Goal: Task Accomplishment & Management: Use online tool/utility

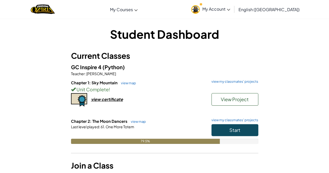
scroll to position [0, 0]
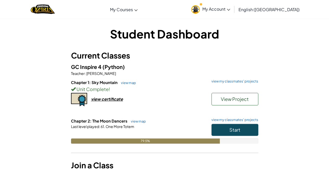
click at [230, 11] on span "My Account" at bounding box center [217, 8] width 28 height 5
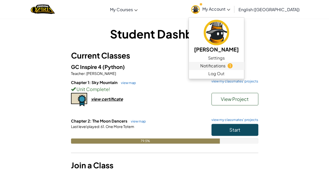
click at [244, 64] on link "Notifications 1" at bounding box center [216, 66] width 55 height 8
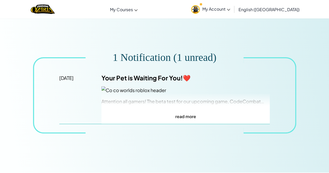
click at [212, 120] on p "read more" at bounding box center [186, 117] width 169 height 8
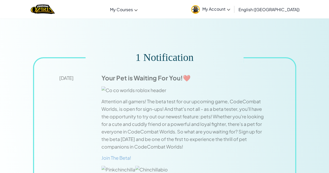
click at [232, 14] on link "My Account" at bounding box center [211, 9] width 44 height 16
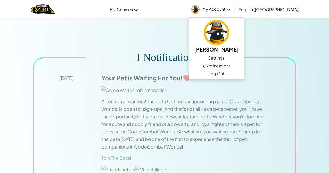
click at [287, 38] on div "1 Notification May 12, 2023 Your Pet is Waiting For You!❤️ Attention all gamers…" at bounding box center [164, 148] width 329 height 261
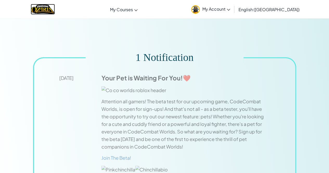
click at [48, 9] on img "Home" at bounding box center [43, 9] width 24 height 11
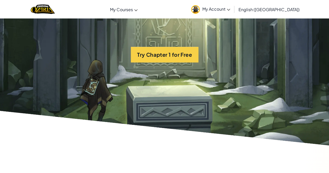
scroll to position [1061, 0]
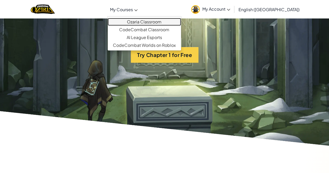
click at [161, 21] on link "Ozaria Classroom" at bounding box center [144, 22] width 73 height 8
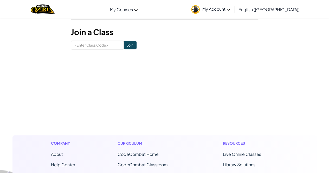
scroll to position [134, 0]
click at [100, 48] on input at bounding box center [97, 44] width 53 height 9
type input "HeavySitLamp"
click at [126, 44] on input "Join" at bounding box center [130, 45] width 13 height 8
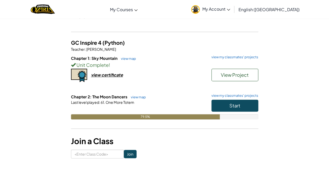
scroll to position [87, 0]
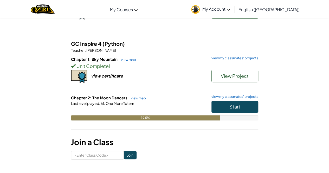
click at [188, 91] on div "Chapter 1: Sky Mountain view map view my classmates' projects Unit Complete ! V…" at bounding box center [165, 76] width 188 height 39
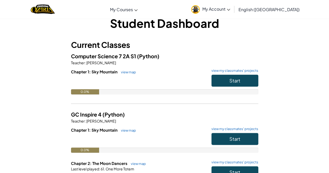
scroll to position [4, 0]
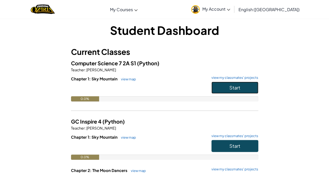
click at [234, 87] on span "Start" at bounding box center [235, 88] width 11 height 6
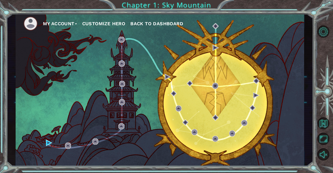
click at [43, 143] on div "My Account Customize Hero Back to Dashboard" at bounding box center [160, 90] width 289 height 152
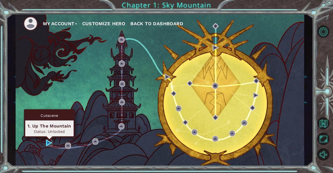
click at [48, 143] on img at bounding box center [49, 143] width 6 height 6
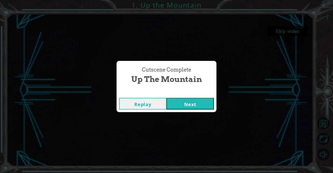
click at [198, 103] on button "Next" at bounding box center [190, 104] width 47 height 12
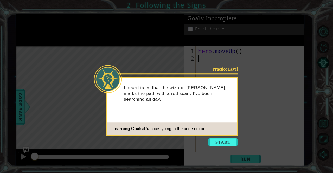
click at [221, 125] on footer "Learning Goals: Practice typing in the code editor." at bounding box center [172, 128] width 130 height 13
click at [219, 108] on div "I heard tales that the wizard, [PERSON_NAME], marks the path with a red scarf. …" at bounding box center [172, 96] width 130 height 32
click at [221, 138] on button "Start" at bounding box center [223, 142] width 30 height 8
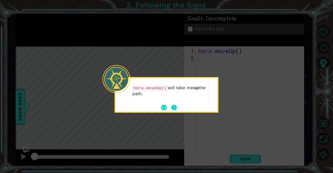
click at [173, 107] on button "Next" at bounding box center [174, 108] width 6 height 6
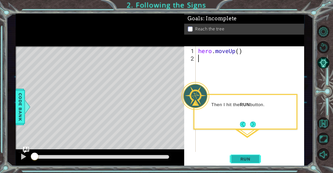
click at [242, 159] on span "Run" at bounding box center [245, 159] width 21 height 5
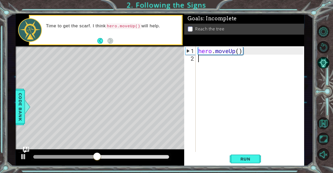
click at [220, 58] on div "hero . moveUp ( )" at bounding box center [251, 107] width 108 height 121
type textarea "he"
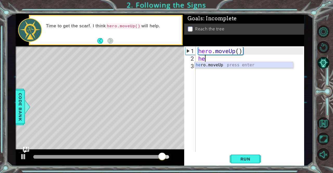
click at [233, 66] on div "he ro.moveUp press enter" at bounding box center [244, 71] width 99 height 19
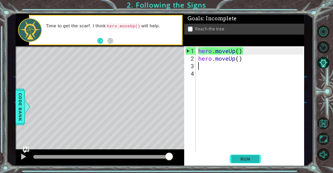
click at [242, 158] on span "Run" at bounding box center [245, 159] width 21 height 5
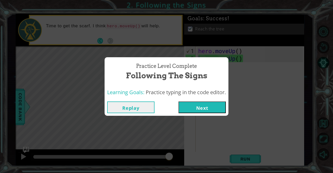
click at [211, 103] on button "Next" at bounding box center [202, 108] width 47 height 12
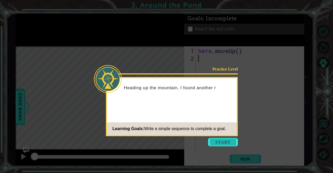
click at [226, 142] on button "Start" at bounding box center [223, 142] width 30 height 8
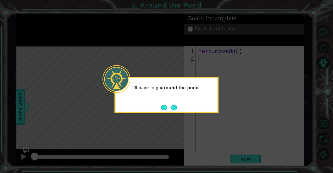
click at [183, 96] on div "I'll have to go around the pond ." at bounding box center [167, 90] width 102 height 21
click at [171, 104] on footer at bounding box center [169, 108] width 16 height 8
click at [174, 110] on button "Next" at bounding box center [174, 108] width 6 height 6
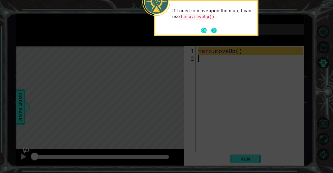
click at [213, 29] on button "Next" at bounding box center [214, 31] width 6 height 6
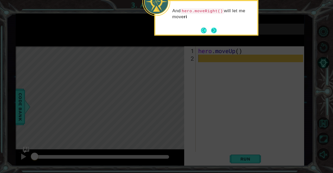
click at [214, 28] on button "Next" at bounding box center [214, 31] width 6 height 6
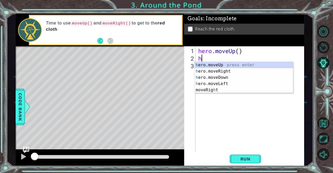
type textarea "he"
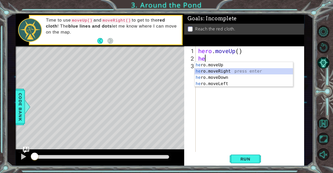
click at [228, 69] on div "he ro.moveUp press enter he ro.moveRight press enter he ro.moveDown press enter…" at bounding box center [244, 81] width 99 height 38
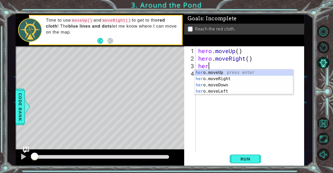
type textarea "hero"
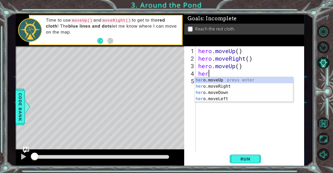
type textarea "hero"
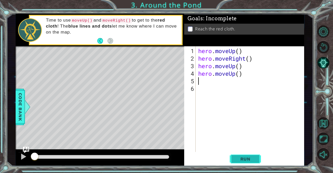
click at [240, 160] on span "Run" at bounding box center [245, 159] width 21 height 5
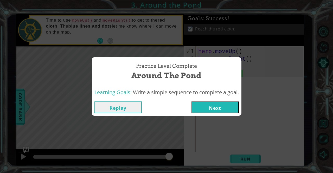
click at [217, 106] on button "Next" at bounding box center [215, 108] width 47 height 12
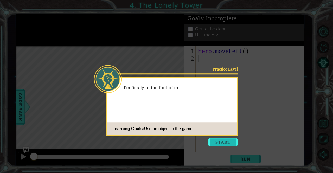
click at [223, 139] on button "Start" at bounding box center [223, 142] width 30 height 8
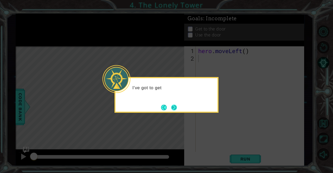
click at [173, 107] on button "Next" at bounding box center [174, 108] width 6 height 6
click at [174, 107] on button "Next" at bounding box center [174, 108] width 6 height 6
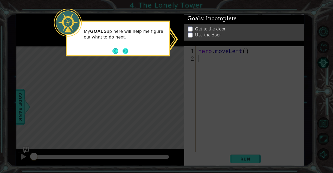
click at [123, 52] on button "Next" at bounding box center [126, 51] width 6 height 6
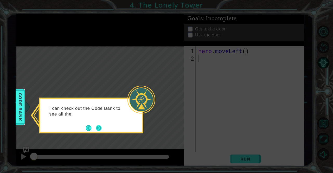
click at [99, 129] on button "Next" at bounding box center [99, 128] width 6 height 6
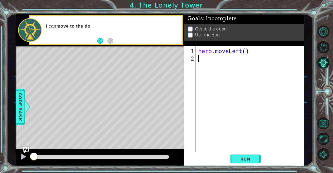
click at [201, 78] on div "hero . moveLeft ( )" at bounding box center [251, 107] width 108 height 121
click at [247, 53] on div "hero . moveLeft ( )" at bounding box center [251, 107] width 108 height 121
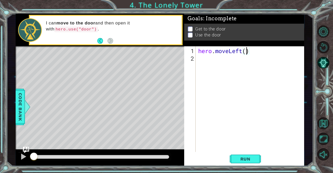
type textarea "hero.moveLeft(2)"
click at [217, 61] on div "hero . moveLeft ( 2 )" at bounding box center [251, 107] width 108 height 121
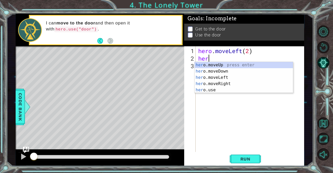
type textarea "hero"
click at [230, 66] on div "hero .moveUp press enter hero .moveDown press enter hero .moveLeft press enter …" at bounding box center [244, 84] width 99 height 44
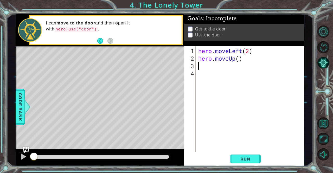
click at [240, 60] on div "hero . moveLeft ( 2 ) hero . moveUp ( )" at bounding box center [251, 107] width 108 height 121
type textarea "hero.moveUp(2)"
click at [213, 67] on div "hero . moveLeft ( 2 ) hero . moveUp ( 2 )" at bounding box center [251, 107] width 108 height 121
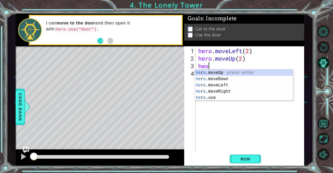
type textarea "heor"
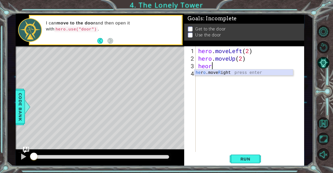
click at [215, 73] on div "he r o .move R ight press enter" at bounding box center [244, 79] width 99 height 19
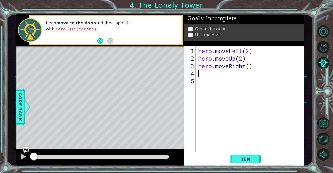
click at [251, 67] on div "hero . moveLeft ( 2 ) hero . moveUp ( 2 ) hero . moveRight ( )" at bounding box center [251, 107] width 108 height 121
type textarea "hero.moveRight(2)"
click at [214, 75] on div "hero . moveLeft ( 2 ) hero . moveUp ( 2 ) hero . moveRight ( 2 )" at bounding box center [251, 107] width 108 height 121
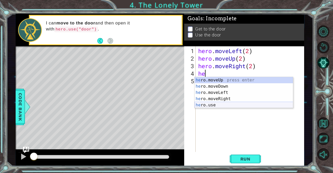
click at [210, 105] on div "he ro.moveUp press enter he ro.moveDown press enter he ro.moveLeft press enter …" at bounding box center [244, 99] width 99 height 44
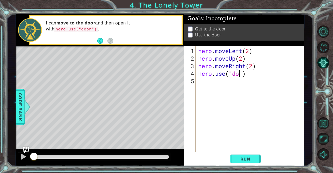
scroll to position [0, 2]
type textarea "hero.use("door")"
click at [245, 160] on span "Run" at bounding box center [245, 159] width 21 height 5
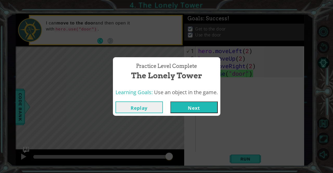
click at [201, 109] on button "Next" at bounding box center [194, 108] width 47 height 12
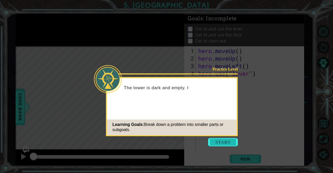
click at [221, 146] on button "Start" at bounding box center [223, 142] width 30 height 8
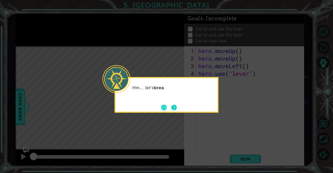
click at [171, 106] on button "Next" at bounding box center [174, 108] width 6 height 6
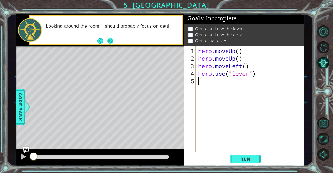
click at [110, 40] on button "Next" at bounding box center [111, 41] width 6 height 6
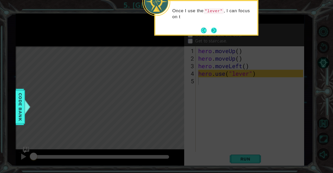
click at [213, 32] on button "Next" at bounding box center [214, 31] width 6 height 6
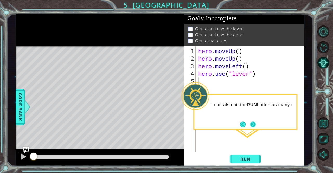
click at [252, 126] on button "Next" at bounding box center [253, 125] width 6 height 6
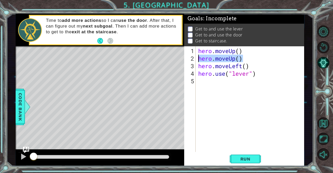
drag, startPoint x: 248, startPoint y: 59, endPoint x: 184, endPoint y: 56, distance: 63.4
click at [184, 56] on div "1 2 3 4 5 hero . moveUp ( ) hero . moveUp ( ) hero . moveLeft ( ) hero . use ( …" at bounding box center [243, 99] width 119 height 106
type textarea "hero.moveUp()"
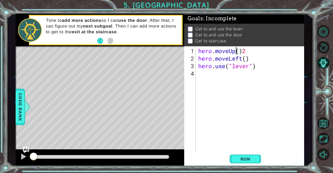
scroll to position [0, 2]
click at [238, 52] on div "hero . moveUp ( ) 2 hero . moveLeft ( ) hero . use ( "lever" )" at bounding box center [251, 107] width 108 height 121
click at [241, 51] on div "hero . moveUp ( ) hero . moveLeft ( ) hero . use ( "lever" )" at bounding box center [251, 107] width 108 height 121
type textarea "hero.moveUp(2)"
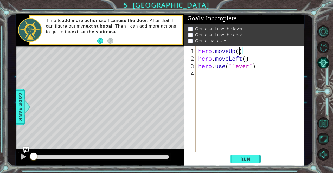
scroll to position [0, 2]
click at [218, 73] on div "hero . moveUp ( 2 ) hero . moveLeft ( ) hero . use ( "lever" )" at bounding box center [251, 107] width 108 height 121
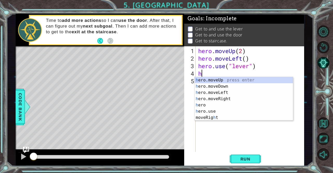
type textarea "heor"
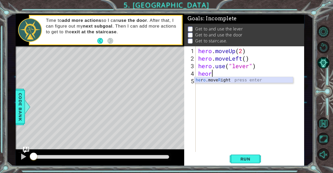
click at [224, 80] on div "he r o .move R ight press enter" at bounding box center [244, 86] width 99 height 19
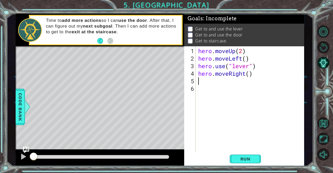
click at [250, 75] on div "hero . moveUp ( 2 ) hero . moveLeft ( ) hero . use ( "lever" ) hero . moveRight…" at bounding box center [251, 107] width 108 height 121
type textarea "hero.moveRight(3)"
click at [245, 160] on span "Run" at bounding box center [245, 159] width 21 height 5
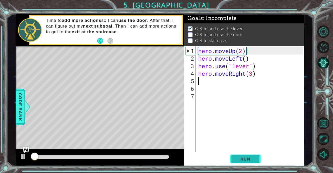
scroll to position [3, 0]
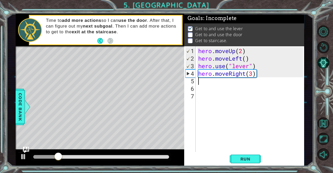
click at [215, 81] on div "hero . moveUp ( 2 ) hero . moveLeft ( ) hero . use ( "lever" ) hero . moveRight…" at bounding box center [251, 107] width 108 height 121
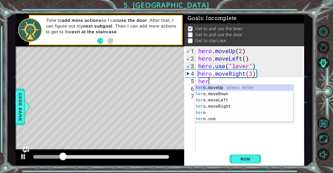
scroll to position [0, 0]
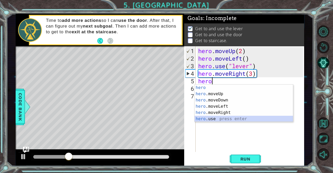
click at [211, 120] on div "hero press enter hero .moveUp press enter hero .moveDown press enter hero .move…" at bounding box center [244, 110] width 99 height 50
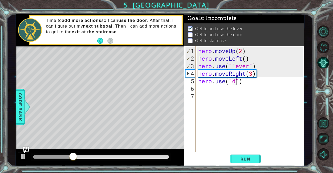
type textarea "hero.use("door")"
click at [223, 88] on div "hero . moveUp ( 2 ) hero . moveLeft ( ) hero . use ( "lever" ) hero . moveRight…" at bounding box center [251, 107] width 108 height 121
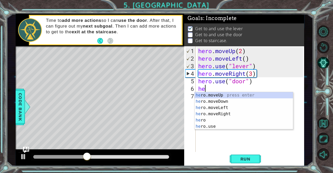
type textarea "hero"
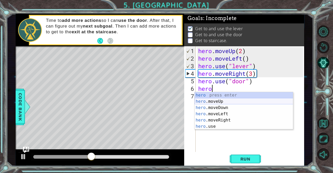
click at [226, 102] on div "hero press enter hero .moveUp press enter hero .moveDown press enter hero .move…" at bounding box center [244, 117] width 99 height 50
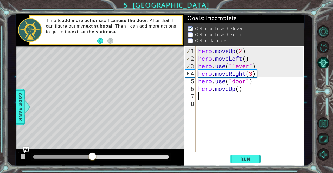
scroll to position [0, 0]
click at [239, 90] on div "hero . moveUp ( 2 ) hero . moveLeft ( ) hero . use ( "lever" ) hero . moveRight…" at bounding box center [251, 107] width 108 height 121
type textarea "hero.moveUp(2)"
click at [201, 98] on div "hero . moveUp ( 2 ) hero . moveLeft ( ) hero . use ( "lever" ) hero . moveRight…" at bounding box center [251, 107] width 108 height 121
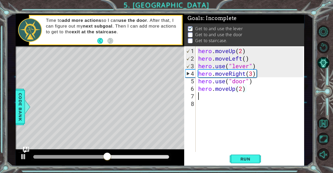
scroll to position [0, 0]
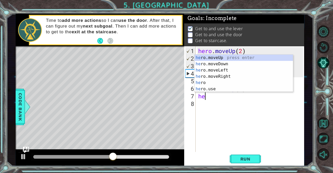
type textarea "hero"
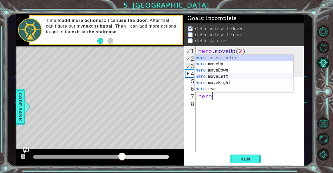
click at [226, 76] on div "hero press enter hero .moveUp press enter hero .moveDown press enter hero .move…" at bounding box center [244, 80] width 99 height 50
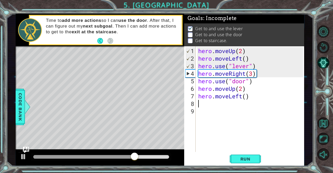
type textarea "3"
click at [245, 97] on div "hero . moveUp ( 2 ) hero . moveLeft ( ) hero . use ( "lever" ) hero . moveRight…" at bounding box center [251, 107] width 108 height 121
type textarea "hero.moveLeft(3)"
click at [247, 158] on span "Run" at bounding box center [245, 159] width 21 height 5
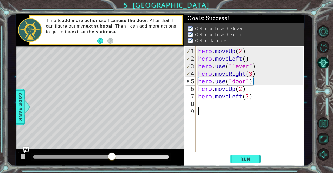
drag, startPoint x: 247, startPoint y: 158, endPoint x: 192, endPoint y: 147, distance: 56.2
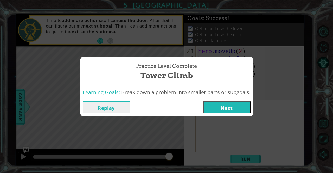
click at [224, 104] on button "Next" at bounding box center [226, 108] width 47 height 12
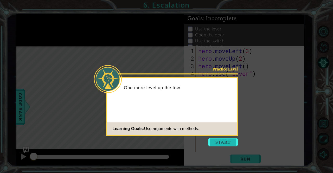
click at [223, 142] on button "Start" at bounding box center [223, 142] width 30 height 8
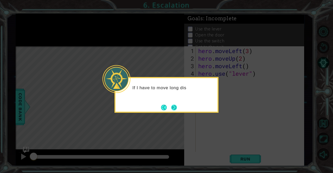
click at [176, 104] on button "Next" at bounding box center [174, 107] width 6 height 6
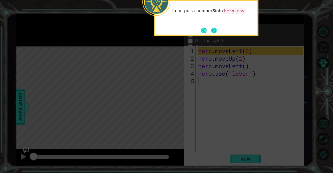
click at [214, 32] on button "Next" at bounding box center [214, 31] width 6 height 6
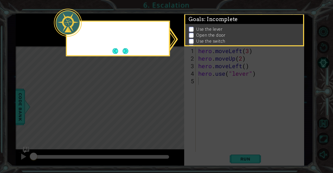
click at [214, 32] on p "Open the door" at bounding box center [210, 35] width 29 height 6
drag, startPoint x: 122, startPoint y: 47, endPoint x: 132, endPoint y: 53, distance: 11.7
click at [132, 53] on div "I'm not sure where the exit is, but I can c" at bounding box center [118, 39] width 104 height 36
click at [129, 53] on div "I'm not sure where the exit is, but I can check my GOAL" at bounding box center [118, 39] width 104 height 36
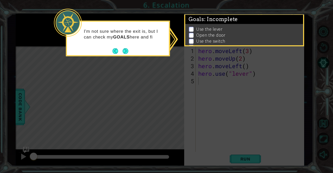
click at [129, 52] on div "I'm not sure where the exit is, but I can check my GOALS here and fi" at bounding box center [118, 39] width 104 height 36
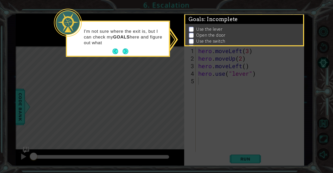
click at [128, 52] on button "Next" at bounding box center [126, 52] width 6 height 6
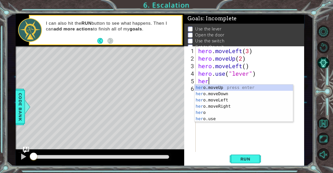
scroll to position [0, 0]
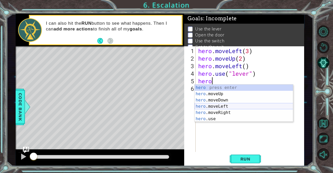
click at [229, 105] on div "hero press enter hero .moveUp press enter hero .moveDown press enter hero .move…" at bounding box center [244, 110] width 99 height 50
type textarea "hero.moveLeft(1)"
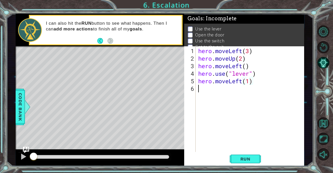
click at [245, 91] on div "hero . moveLeft ( 3 ) hero . moveUp ( 2 ) hero . moveLeft ( ) hero . use ( "lev…" at bounding box center [251, 107] width 108 height 121
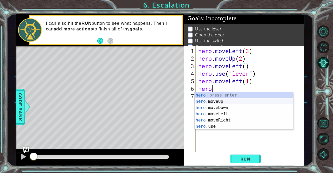
click at [233, 99] on div "hero press enter hero .moveUp press enter hero .moveDown press enter hero .move…" at bounding box center [244, 117] width 99 height 50
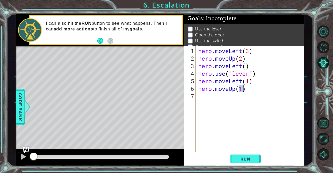
type textarea "hero.moveUp(2)"
click at [219, 98] on div "hero . moveLeft ( 3 ) hero . moveUp ( 2 ) hero . moveLeft ( ) hero . use ( "lev…" at bounding box center [251, 107] width 108 height 121
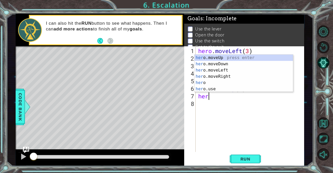
scroll to position [0, 0]
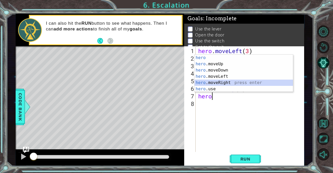
click at [232, 81] on div "hero press enter hero .moveUp press enter hero .moveDown press enter hero .move…" at bounding box center [244, 80] width 99 height 50
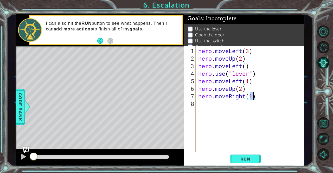
type textarea "hero.moveRight(2)"
click at [209, 104] on div "hero . moveLeft ( 3 ) hero . moveUp ( 2 ) hero . moveLeft ( ) hero . use ( "lev…" at bounding box center [251, 107] width 108 height 121
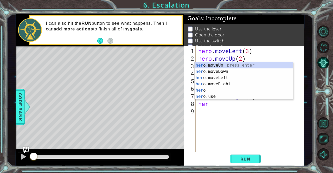
scroll to position [0, 0]
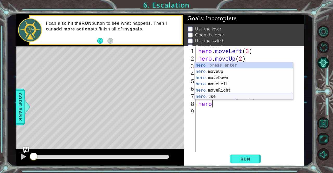
click at [216, 96] on div "hero press enter hero .moveUp press enter hero .moveDown press enter hero .move…" at bounding box center [244, 87] width 99 height 50
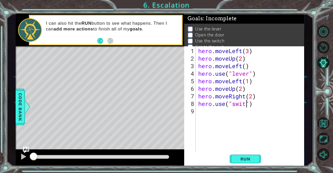
scroll to position [0, 2]
click at [250, 159] on span "Run" at bounding box center [245, 159] width 21 height 5
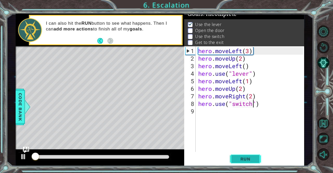
scroll to position [7, 0]
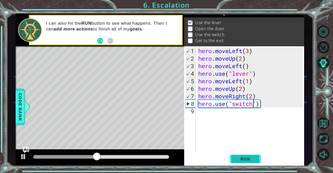
click at [246, 161] on span "Run" at bounding box center [245, 159] width 21 height 5
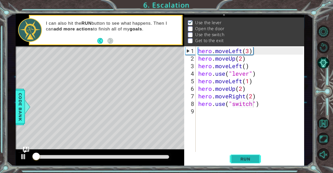
click at [246, 162] on span "Run" at bounding box center [245, 159] width 21 height 5
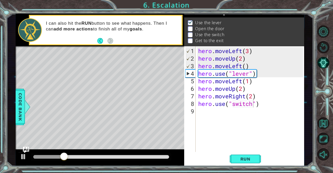
click at [249, 168] on div "1 ההההההההההההההההההההההההההההההההההההההההההההההההההההההההההההההההההההההההההההה…" at bounding box center [166, 86] width 333 height 173
click at [245, 162] on span "Run" at bounding box center [245, 159] width 21 height 5
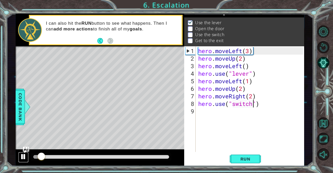
click at [20, 156] on div at bounding box center [23, 156] width 7 height 7
click at [199, 88] on div "hero . moveLeft ( 3 ) hero . moveUp ( 2 ) hero . moveLeft ( ) hero . use ( "lev…" at bounding box center [251, 107] width 108 height 121
type textarea "hero.moveUp(2)"
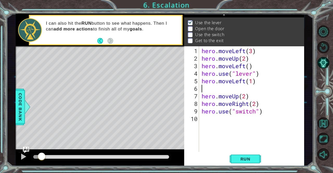
click at [202, 88] on div "hero . moveLeft ( 3 ) hero . moveUp ( 2 ) hero . moveLeft ( ) hero . use ( "lev…" at bounding box center [253, 107] width 105 height 121
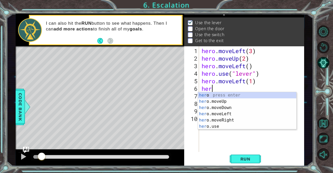
scroll to position [0, 0]
click at [222, 127] on div "hero press enter hero .moveUp press enter hero .moveDown press enter hero .move…" at bounding box center [247, 117] width 99 height 50
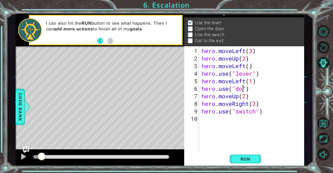
scroll to position [0, 2]
type textarea "hero.use("door")"
click at [243, 167] on div "1 ההההההההההההההההההההההההההההההההההההההההההההההההההההההההההההההההההההההההההההה…" at bounding box center [166, 86] width 333 height 173
click at [243, 161] on span "Run" at bounding box center [245, 159] width 21 height 5
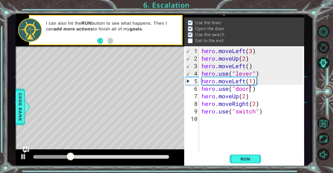
click at [224, 119] on div "hero . moveLeft ( 3 ) hero . moveUp ( 2 ) hero . moveLeft ( ) hero . use ( "lev…" at bounding box center [253, 107] width 105 height 121
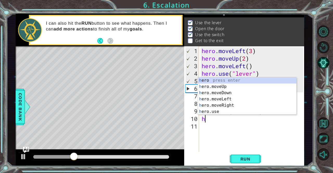
scroll to position [0, 0]
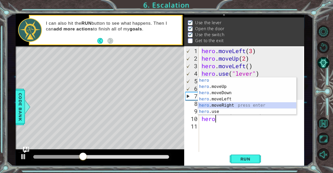
click at [237, 105] on div "hero press enter hero .moveUp press enter hero .moveDown press enter hero .move…" at bounding box center [247, 102] width 99 height 50
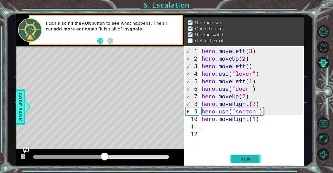
type textarea "hero.moveRight(1)"
click at [256, 160] on button "Run" at bounding box center [245, 159] width 31 height 12
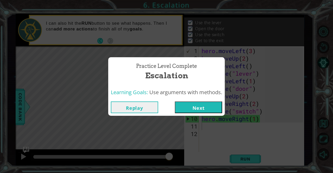
click at [210, 112] on button "Next" at bounding box center [198, 108] width 47 height 12
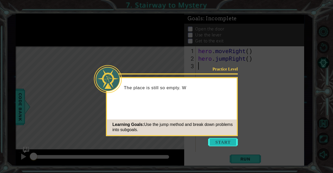
click at [223, 138] on button "Start" at bounding box center [223, 142] width 30 height 8
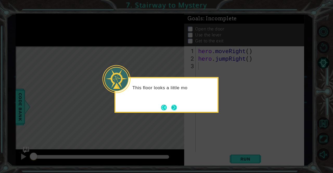
click at [174, 106] on button "Next" at bounding box center [174, 108] width 6 height 6
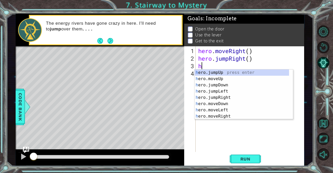
type textarea "hero"
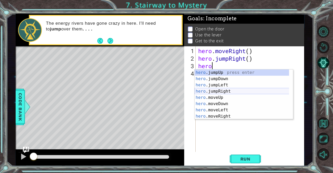
click at [233, 91] on div "hero .jumpUp press enter hero .jumpDown press enter hero .jumpLeft press enter …" at bounding box center [242, 101] width 95 height 63
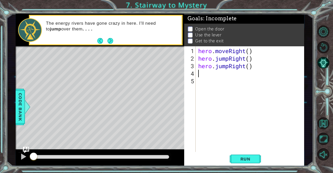
scroll to position [0, 0]
click at [229, 67] on div "hero . moveRight ( ) hero . jumpRight ( ) hero . jumpRight ( )" at bounding box center [251, 107] width 108 height 121
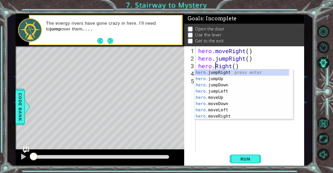
scroll to position [0, 1]
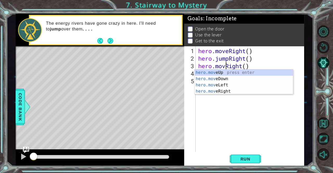
type textarea "hero.moveRight()"
click at [218, 103] on div "hero . moveRight ( ) hero . jumpRight ( ) hero . moveRight ( )" at bounding box center [251, 107] width 108 height 121
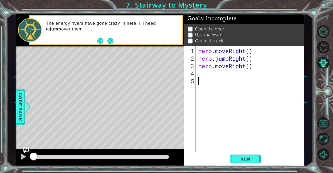
scroll to position [0, 0]
click at [209, 74] on div "hero . moveRight ( ) hero . jumpRight ( ) hero . moveRight ( )" at bounding box center [251, 107] width 108 height 121
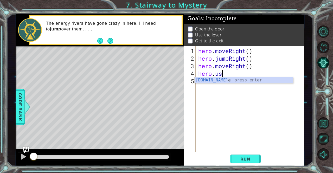
scroll to position [0, 1]
click at [238, 80] on div "[DOMAIN_NAME] e press enter" at bounding box center [244, 86] width 99 height 19
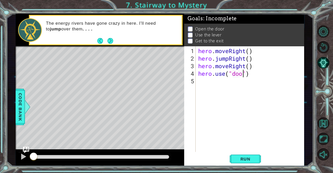
type textarea "hero.use("door")"
click at [198, 73] on div "hero . moveRight ( ) hero . jumpRight ( ) hero . moveRight ( ) hero . use ( "do…" at bounding box center [251, 107] width 108 height 121
click at [205, 74] on div "hero . moveRight ( ) hero . jumpRight ( ) hero . moveRight ( ) hero . use ( "do…" at bounding box center [251, 107] width 108 height 121
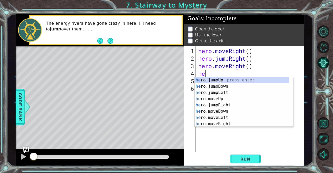
scroll to position [0, 0]
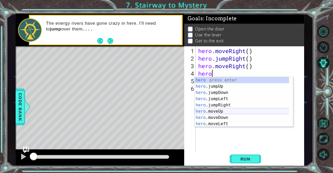
click at [224, 111] on div "hero press enter hero .jumpUp press enter hero .jumpDown press enter hero .jump…" at bounding box center [242, 108] width 95 height 63
type textarea "hero.moveUp(1)"
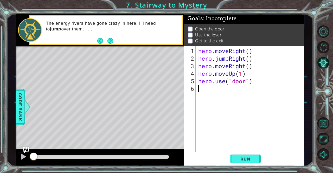
click at [232, 98] on div "hero . moveRight ( ) hero . jumpRight ( ) hero . moveRight ( ) hero . moveUp ( …" at bounding box center [251, 107] width 108 height 121
click at [221, 90] on div "hero . moveRight ( ) hero . jumpRight ( ) hero . moveRight ( ) hero . moveUp ( …" at bounding box center [251, 107] width 108 height 121
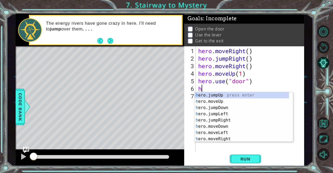
scroll to position [0, 0]
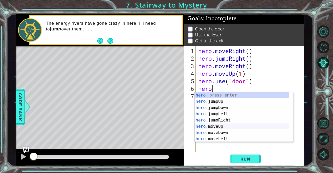
click at [222, 125] on div "hero press enter hero .jumpUp press enter hero .jumpDown press enter hero .jump…" at bounding box center [242, 123] width 95 height 63
type textarea "hero.moveUp(2)"
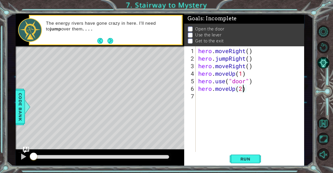
click at [212, 99] on div "hero . moveRight ( ) hero . jumpRight ( ) hero . moveRight ( ) hero . moveUp ( …" at bounding box center [251, 107] width 108 height 121
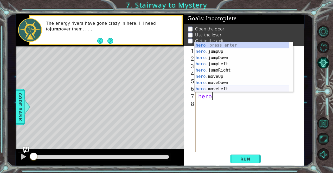
click at [226, 87] on div "hero press enter hero .jumpUp press enter hero .jumpDown press enter hero .jump…" at bounding box center [242, 73] width 95 height 63
type textarea "hero.moveLeft(1)"
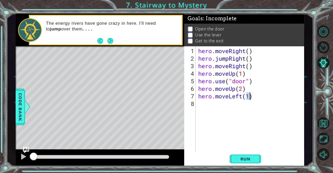
click at [211, 104] on div "hero . moveRight ( ) hero . jumpRight ( ) hero . moveRight ( ) hero . moveUp ( …" at bounding box center [251, 107] width 108 height 121
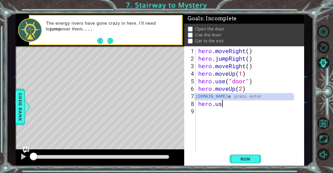
scroll to position [0, 1]
click at [239, 97] on div "hero.use press enter" at bounding box center [244, 102] width 99 height 19
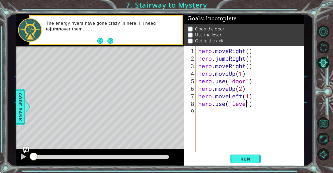
type textarea "hero.use("lever")"
click at [234, 114] on div "hero . moveRight ( ) hero . jumpRight ( ) hero . moveRight ( ) hero . moveUp ( …" at bounding box center [251, 107] width 108 height 121
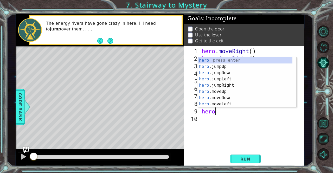
scroll to position [0, 0]
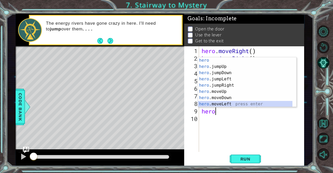
click at [233, 103] on div "hero press enter hero .jumpUp press enter hero .jumpDown press enter hero .jump…" at bounding box center [245, 88] width 95 height 63
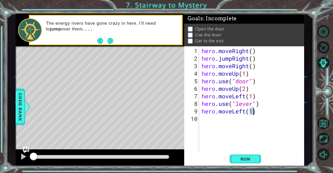
type textarea "hero.moveLeft(2)"
click at [233, 120] on div "hero . moveRight ( ) hero . jumpRight ( ) hero . moveRight ( ) hero . moveUp ( …" at bounding box center [253, 107] width 105 height 121
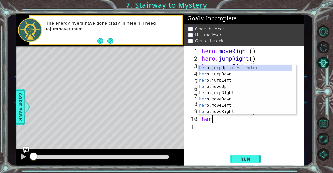
type textarea "hero"
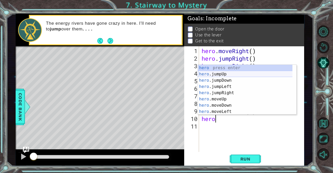
click at [229, 74] on div "hero press enter hero .jumpUp press enter hero .jumpDown press enter hero .jump…" at bounding box center [245, 96] width 95 height 63
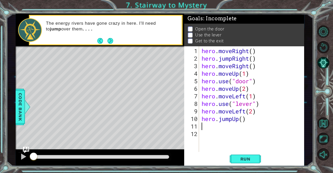
scroll to position [0, 0]
click at [205, 126] on div "hero . moveRight ( ) hero . jumpRight ( ) hero . moveRight ( ) hero . moveUp ( …" at bounding box center [253, 107] width 105 height 121
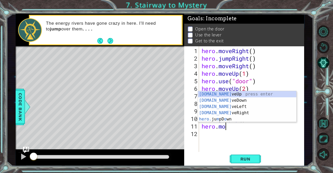
scroll to position [0, 1]
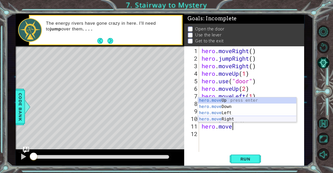
click at [236, 118] on div "hero.move Up press enter hero.move Down press enter hero.move Left press enter …" at bounding box center [247, 116] width 99 height 38
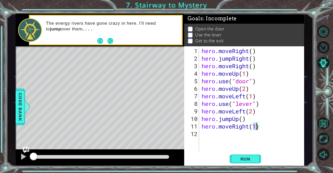
type textarea "hero.moveRight(2)"
click at [251, 156] on button "Run" at bounding box center [245, 159] width 31 height 12
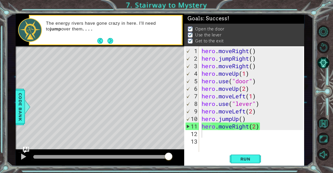
drag, startPoint x: 91, startPoint y: 157, endPoint x: 170, endPoint y: 158, distance: 79.4
click at [170, 158] on body "1 ההההההההההההההההההההההההההההההההההההההההההההההההההההההההההההההההההההההההההההה…" at bounding box center [166, 86] width 333 height 173
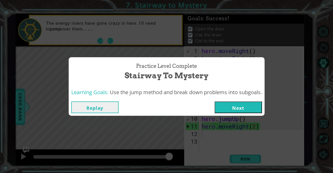
click at [239, 109] on button "Next" at bounding box center [238, 108] width 47 height 12
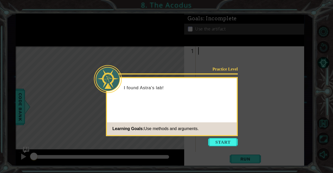
click at [225, 136] on div "Practice Level I found Astra's lab! Learning Goals: Use methods and arguments." at bounding box center [172, 106] width 132 height 59
click at [226, 140] on button "Start" at bounding box center [223, 142] width 30 height 8
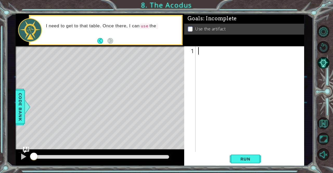
click at [205, 49] on div at bounding box center [251, 107] width 108 height 121
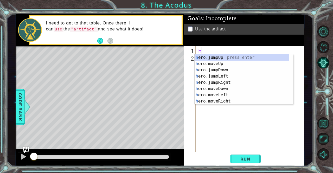
scroll to position [0, 0]
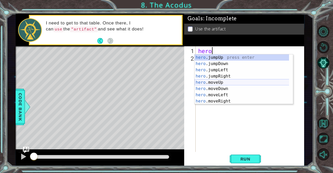
click at [228, 82] on div "hero .jumpUp press enter hero .jumpDown press enter hero .jumpLeft press enter …" at bounding box center [242, 85] width 95 height 63
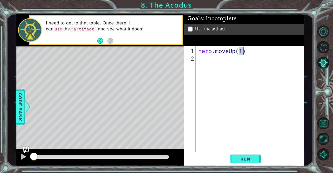
type textarea "hero.moveUp(2)"
click at [213, 58] on div "hero . moveUp ( 2 )" at bounding box center [251, 107] width 108 height 121
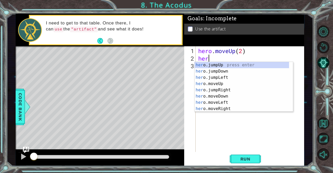
scroll to position [0, 0]
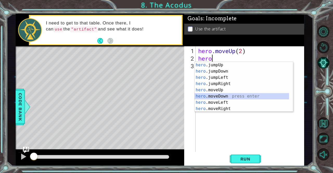
click at [228, 93] on div "hero .jumpUp press enter hero .jumpDown press enter hero .jumpLeft press enter …" at bounding box center [242, 93] width 95 height 63
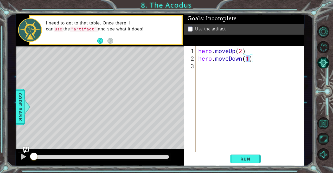
click at [243, 61] on div "hero . moveUp ( 2 ) hero . moveDown ( 1 )" at bounding box center [251, 107] width 108 height 121
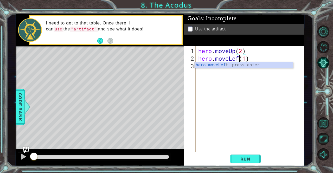
type textarea "hero.moveLeft(1)"
click at [237, 73] on div "hero . moveUp ( 2 ) hero . moveLeft ( 1 )" at bounding box center [251, 107] width 108 height 121
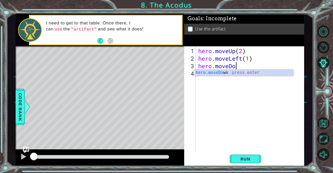
scroll to position [0, 2]
click at [253, 72] on div "hero.moveDown press enter" at bounding box center [244, 79] width 99 height 19
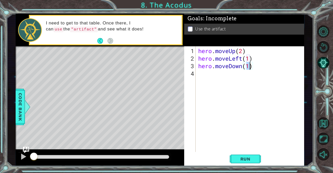
type textarea "hero.moveDown(2)"
click at [235, 75] on div "hero . moveUp ( 2 ) hero . moveLeft ( 1 ) hero . moveDown ( 2 )" at bounding box center [251, 107] width 108 height 121
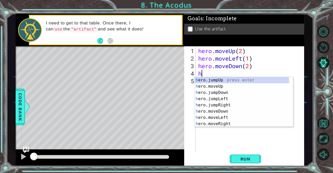
type textarea "hero"
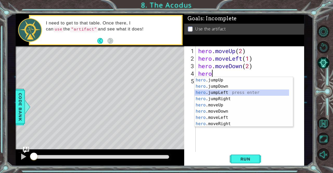
click at [234, 92] on div "hero .jumpUp press enter hero .jumpDown press enter hero .jumpLeft press enter …" at bounding box center [242, 108] width 95 height 63
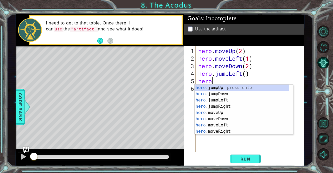
scroll to position [0, 1]
click at [229, 112] on div "hero. jumpUp press enter hero. jumpDown press enter hero. jumpLeft press enter …" at bounding box center [242, 116] width 95 height 63
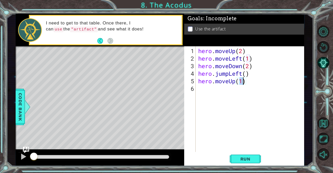
type textarea "hero.moveUp(2)"
click at [214, 91] on div "hero . moveUp ( 2 ) hero . moveLeft ( 1 ) hero . moveDown ( 2 ) hero . jumpLeft…" at bounding box center [251, 107] width 108 height 121
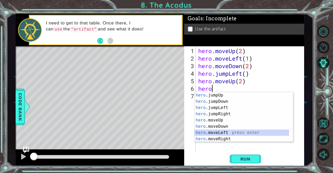
click at [222, 131] on div "hero .jumpUp press enter hero .jumpDown press enter hero .jumpLeft press enter …" at bounding box center [242, 123] width 95 height 63
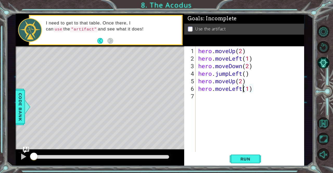
click at [242, 91] on div "hero . moveUp ( 2 ) hero . moveLeft ( 1 ) hero . moveDown ( 2 ) hero . jumpLeft…" at bounding box center [251, 107] width 108 height 121
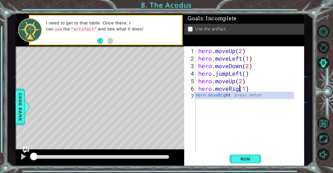
scroll to position [0, 2]
type textarea "hero.moveRight(1)"
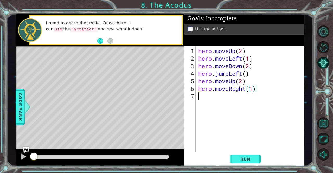
click at [209, 99] on div "hero . moveUp ( 2 ) hero . moveLeft ( 1 ) hero . moveDown ( 2 ) hero . jumpLeft…" at bounding box center [251, 107] width 108 height 121
type textarea "hero.use("artifact")"
click at [249, 161] on span "Run" at bounding box center [245, 159] width 21 height 5
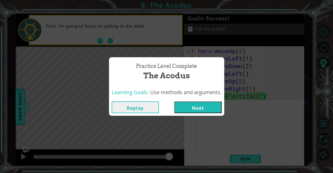
click at [190, 104] on button "Next" at bounding box center [197, 108] width 47 height 12
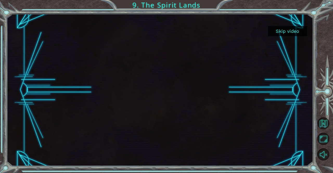
click at [281, 31] on button "Skip video" at bounding box center [287, 31] width 39 height 10
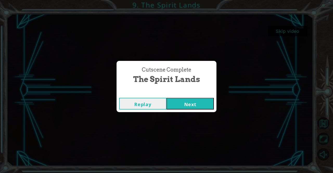
click at [191, 106] on button "Next" at bounding box center [190, 104] width 47 height 12
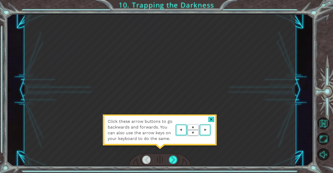
click at [210, 118] on div at bounding box center [212, 119] width 6 height 5
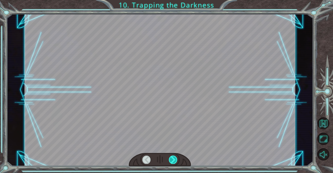
click at [172, 160] on div at bounding box center [173, 160] width 9 height 8
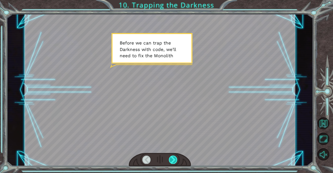
click at [172, 160] on div at bounding box center [173, 160] width 9 height 8
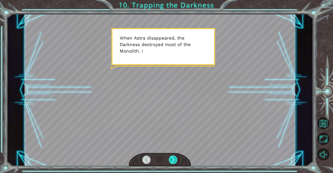
click at [172, 160] on div at bounding box center [173, 160] width 9 height 8
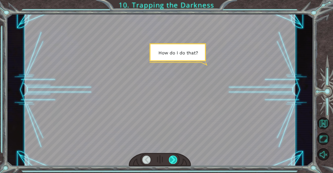
click at [174, 162] on div at bounding box center [173, 160] width 9 height 8
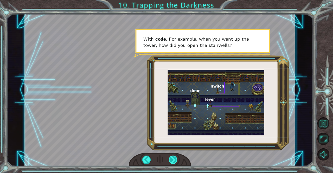
click at [175, 162] on div at bounding box center [173, 160] width 9 height 8
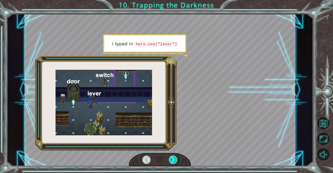
click at [175, 162] on div at bounding box center [173, 160] width 9 height 8
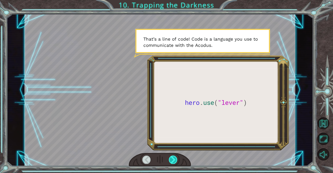
click at [174, 162] on div at bounding box center [173, 160] width 9 height 8
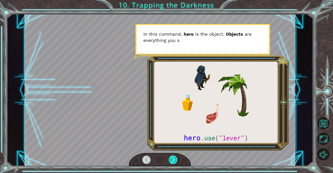
click at [176, 163] on div at bounding box center [173, 160] width 9 height 8
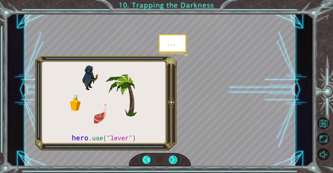
click at [176, 163] on div at bounding box center [173, 160] width 9 height 8
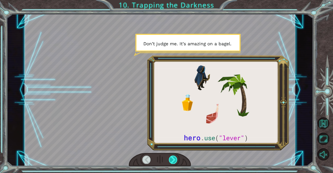
click at [176, 163] on div at bounding box center [173, 160] width 9 height 8
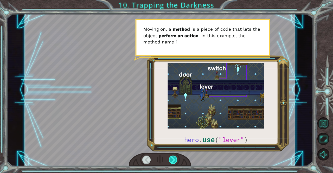
click at [176, 163] on div at bounding box center [173, 160] width 9 height 8
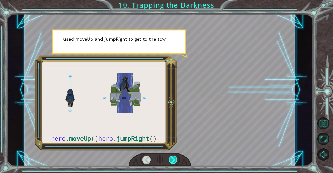
click at [176, 163] on div at bounding box center [173, 160] width 9 height 8
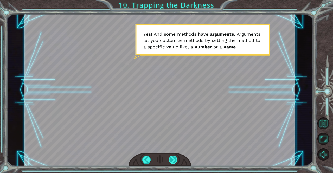
click at [170, 158] on div at bounding box center [173, 160] width 9 height 8
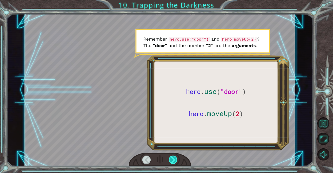
click at [171, 161] on div at bounding box center [173, 160] width 9 height 8
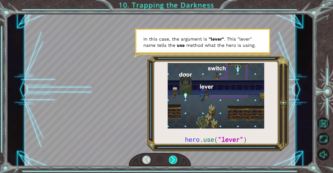
click at [172, 164] on div at bounding box center [173, 160] width 9 height 8
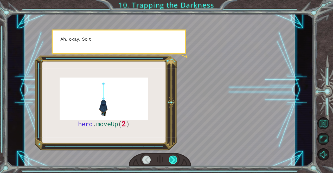
click at [172, 164] on div at bounding box center [173, 160] width 9 height 8
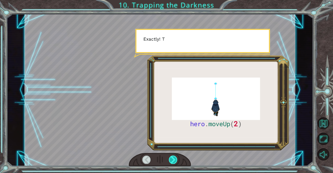
click at [172, 164] on div at bounding box center [173, 160] width 9 height 8
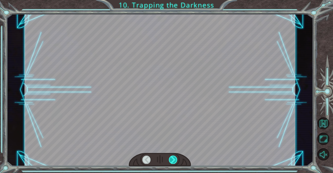
click at [172, 164] on div at bounding box center [173, 160] width 9 height 8
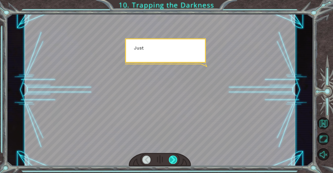
click at [172, 164] on div at bounding box center [173, 160] width 9 height 8
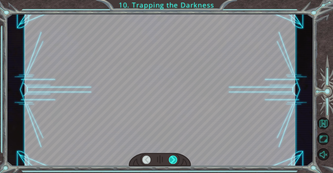
click at [172, 164] on div at bounding box center [173, 160] width 9 height 8
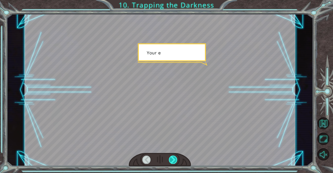
click at [172, 164] on div at bounding box center [173, 160] width 9 height 8
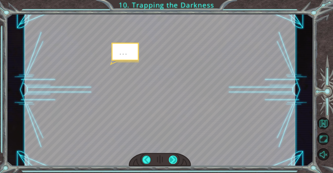
click at [172, 164] on div at bounding box center [173, 160] width 9 height 8
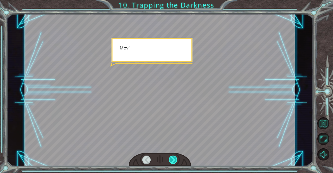
click at [172, 164] on div at bounding box center [173, 160] width 9 height 8
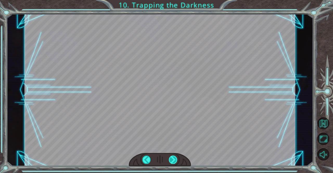
click at [172, 164] on div at bounding box center [173, 160] width 9 height 8
click at [172, 0] on div "hero . moveUp ( 2 ) B e f o r e w e c a n t r a p t h e D a r k n e s s w i t h…" at bounding box center [166, 0] width 333 height 0
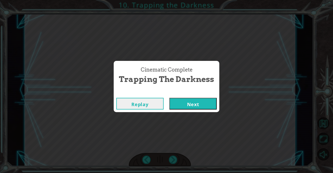
click at [191, 106] on button "Next" at bounding box center [193, 104] width 47 height 12
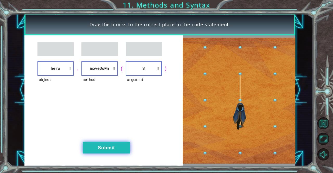
click at [115, 154] on button "Submit" at bounding box center [106, 148] width 47 height 12
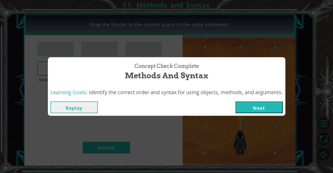
click at [253, 106] on button "Next" at bounding box center [259, 108] width 47 height 12
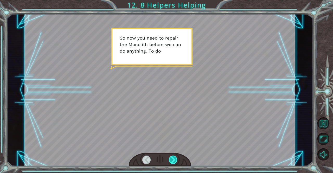
click at [172, 162] on div at bounding box center [173, 160] width 9 height 8
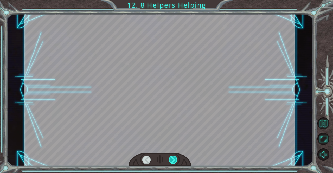
click at [172, 162] on div at bounding box center [173, 160] width 9 height 8
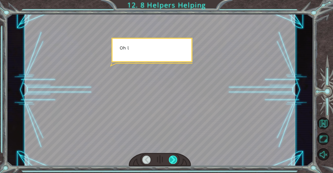
click at [172, 162] on div at bounding box center [173, 160] width 9 height 8
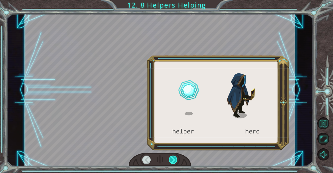
click at [172, 162] on div at bounding box center [173, 160] width 9 height 8
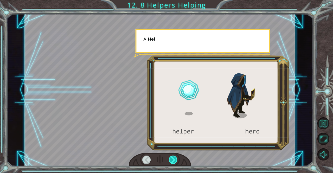
click at [172, 162] on div at bounding box center [173, 160] width 9 height 8
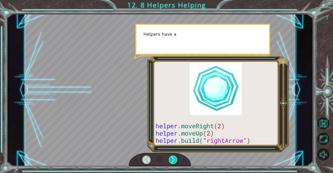
click at [172, 162] on div at bounding box center [173, 160] width 9 height 8
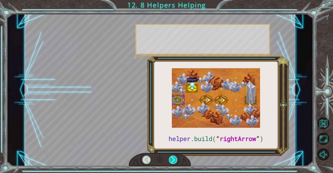
click at [172, 162] on div at bounding box center [173, 160] width 9 height 8
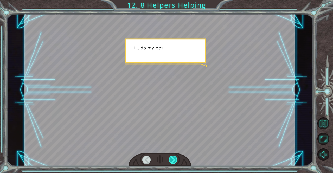
click at [172, 162] on div at bounding box center [173, 160] width 9 height 8
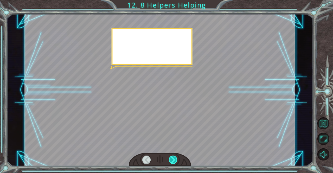
click at [172, 162] on div at bounding box center [173, 160] width 9 height 8
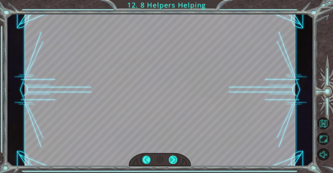
click at [172, 162] on div at bounding box center [173, 160] width 9 height 8
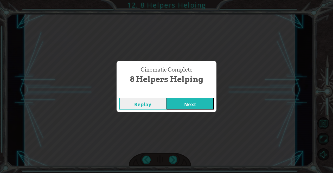
click at [203, 97] on div "Replay Next" at bounding box center [167, 103] width 100 height 17
click at [203, 103] on button "Next" at bounding box center [190, 104] width 47 height 12
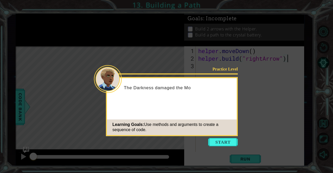
click at [222, 147] on icon at bounding box center [166, 86] width 333 height 173
click at [220, 143] on button "Start" at bounding box center [223, 142] width 30 height 8
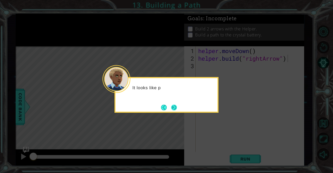
click at [172, 106] on button "Next" at bounding box center [174, 108] width 6 height 6
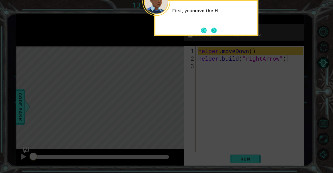
click at [217, 32] on button "Next" at bounding box center [214, 31] width 6 height 6
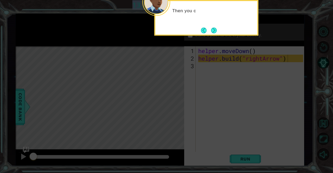
click at [217, 32] on button "Next" at bounding box center [214, 31] width 6 height 6
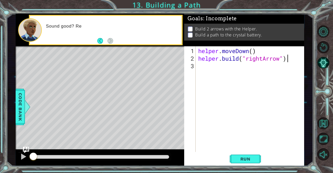
click at [224, 67] on div "helper . moveDown ( ) helper . build ( "rightArrow" )" at bounding box center [251, 107] width 108 height 121
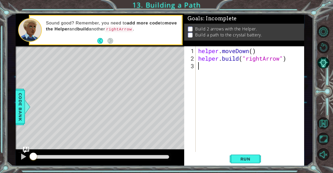
click at [224, 69] on div "helper . moveDown ( ) helper . build ( "rightArrow" )" at bounding box center [251, 107] width 108 height 121
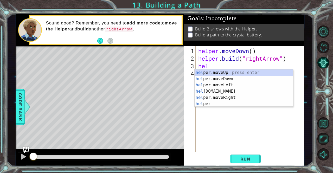
scroll to position [0, 0]
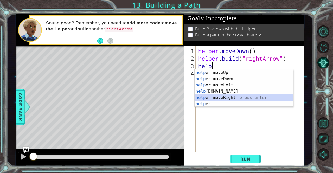
click at [229, 99] on div "help er.moveUp press enter help er.moveDown press enter help er.moveLeft press …" at bounding box center [244, 95] width 99 height 50
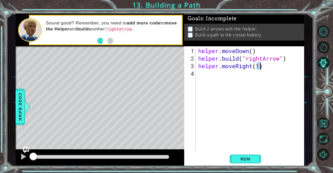
type textarea "helper.moveRight(3)"
click at [251, 73] on div "helper . moveDown ( ) helper . build ( "rightArrow" ) helper . moveRight ( 3 )" at bounding box center [251, 107] width 108 height 121
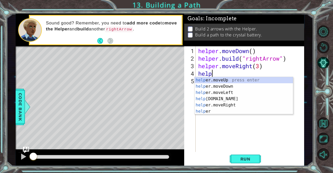
scroll to position [0, 0]
click at [240, 98] on div "help er.moveUp press enter help er.moveDown press enter help er.moveLeft press …" at bounding box center [244, 102] width 99 height 50
type textarea "[DOMAIN_NAME]("rightArrow")"
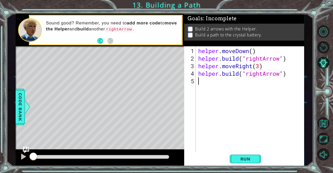
click at [255, 90] on div "helper . moveDown ( ) helper . build ( "rightArrow" ) helper . moveRight ( 3 ) …" at bounding box center [251, 107] width 108 height 121
click at [250, 158] on span "Run" at bounding box center [245, 159] width 21 height 5
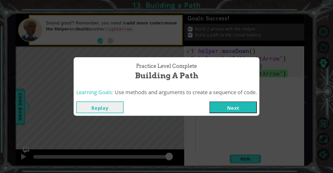
click at [241, 110] on button "Next" at bounding box center [233, 108] width 47 height 12
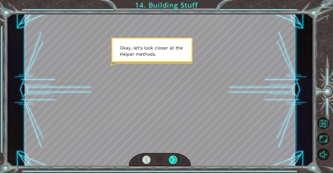
click at [171, 160] on div at bounding box center [173, 160] width 9 height 8
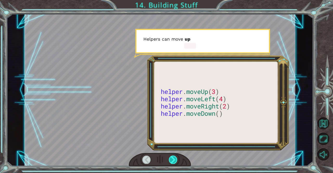
click at [171, 161] on div at bounding box center [173, 160] width 9 height 8
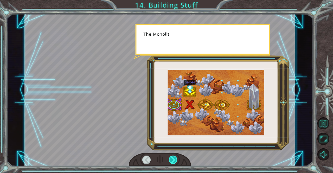
click at [171, 161] on div at bounding box center [173, 160] width 9 height 8
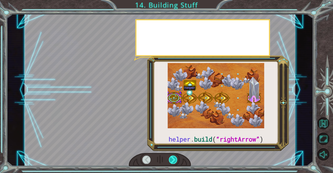
click at [171, 161] on div at bounding box center [173, 160] width 9 height 8
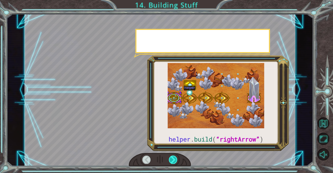
click at [171, 161] on div at bounding box center [173, 160] width 9 height 8
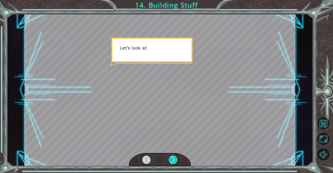
click at [171, 161] on div at bounding box center [173, 160] width 9 height 8
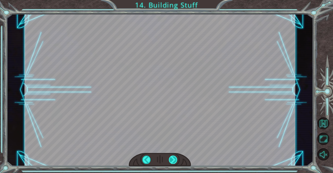
click at [171, 161] on div at bounding box center [173, 160] width 9 height 8
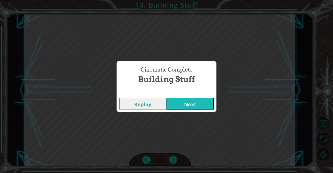
click at [206, 103] on button "Next" at bounding box center [190, 104] width 47 height 12
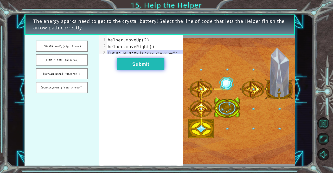
click at [146, 68] on button "Submit" at bounding box center [140, 64] width 47 height 12
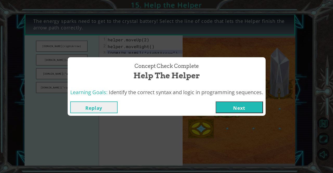
click at [247, 105] on button "Next" at bounding box center [239, 108] width 47 height 12
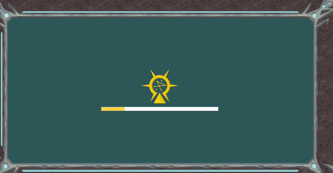
click at [240, 99] on div "Goals Error loading from server. Try refreshing the page. You'll need to join a…" at bounding box center [166, 86] width 333 height 173
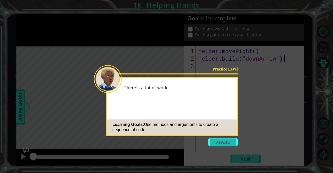
click at [215, 142] on button "Start" at bounding box center [223, 142] width 30 height 8
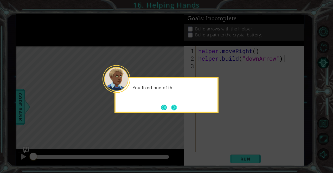
click at [174, 105] on button "Next" at bounding box center [174, 108] width 6 height 6
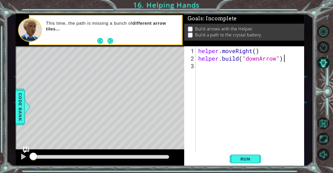
click at [202, 68] on div "helper . moveRight ( ) helper . build ( "downArrow" )" at bounding box center [251, 107] width 108 height 121
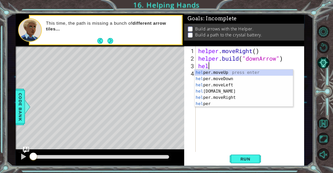
scroll to position [0, 0]
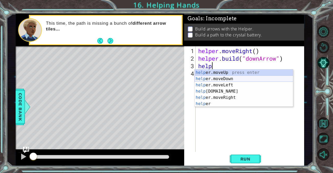
click at [235, 82] on div "help er.moveUp press enter help er.moveDown press enter help er.moveLeft press …" at bounding box center [244, 95] width 99 height 50
type textarea "helper.moveDown(1)"
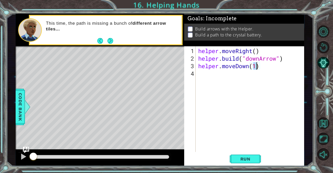
click at [237, 75] on div "helper . moveRight ( ) helper . build ( "downArrow" ) helper . moveDown ( 1 )" at bounding box center [251, 107] width 108 height 121
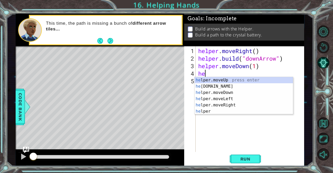
scroll to position [0, 0]
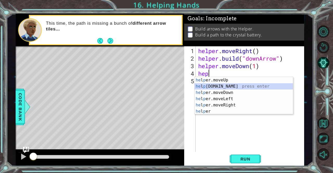
click at [228, 85] on div "he l p er.moveUp press enter he l p [DOMAIN_NAME] press enter he l p er.moveDow…" at bounding box center [244, 102] width 99 height 50
type textarea "[DOMAIN_NAME]("rightArrow")"
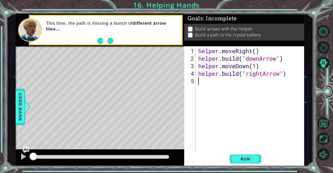
click at [255, 83] on div "helper . moveRight ( ) helper . build ( "downArrow" ) helper . moveDown ( 1 ) h…" at bounding box center [251, 107] width 108 height 121
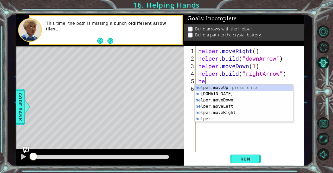
scroll to position [0, 0]
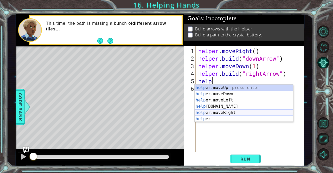
click at [236, 113] on div "help er.moveUp press enter help er.moveDown press enter help er.moveLeft press …" at bounding box center [244, 110] width 99 height 50
type textarea "helper.moveRight(1)"
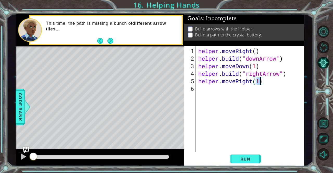
click at [228, 95] on div "helper . moveRight ( ) helper . build ( "downArrow" ) helper . moveDown ( 1 ) h…" at bounding box center [251, 107] width 108 height 121
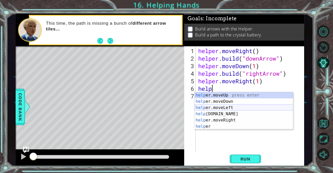
click at [224, 113] on div "help er.moveUp press enter help er.moveDown press enter help er.moveLeft press …" at bounding box center [244, 117] width 99 height 50
type textarea "[DOMAIN_NAME]("rightArrow")"
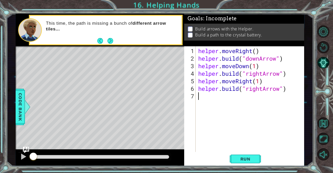
click at [216, 100] on div "helper . moveRight ( ) helper . build ( "downArrow" ) helper . moveDown ( 1 ) h…" at bounding box center [251, 107] width 108 height 121
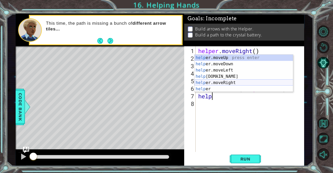
click at [226, 81] on div "help er.moveUp press enter help er.moveDown press enter help er.moveLeft press …" at bounding box center [244, 80] width 99 height 50
type textarea "helper.moveRight(1)"
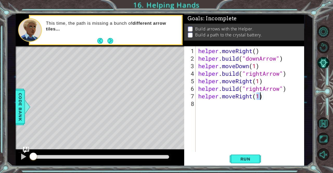
click at [211, 103] on div "helper . moveRight ( ) helper . build ( "downArrow" ) helper . moveDown ( 1 ) h…" at bounding box center [251, 107] width 108 height 121
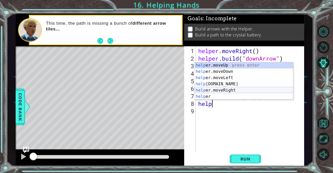
click at [240, 90] on div "help er.moveUp press enter help er.moveDown press enter help er.moveLeft press …" at bounding box center [244, 87] width 99 height 50
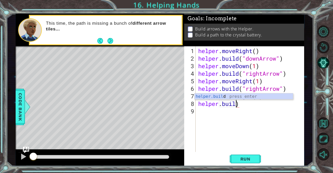
scroll to position [0, 2]
click at [254, 96] on div "[DOMAIN_NAME] press enter" at bounding box center [244, 102] width 99 height 19
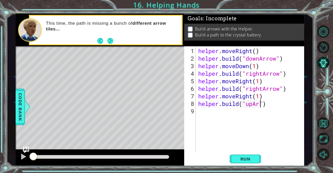
scroll to position [0, 3]
type textarea "[DOMAIN_NAME]("upArrow")"
click at [242, 157] on span "Run" at bounding box center [245, 159] width 21 height 5
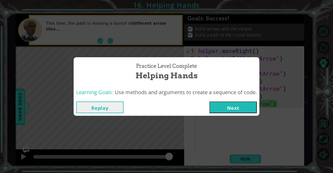
click at [229, 103] on button "Next" at bounding box center [233, 108] width 47 height 12
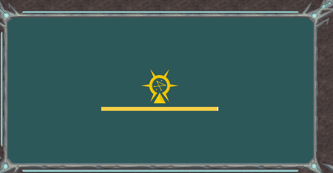
click at [222, 96] on div "Goals Error loading from server. Try refreshing the page. You'll need to join a…" at bounding box center [166, 86] width 333 height 173
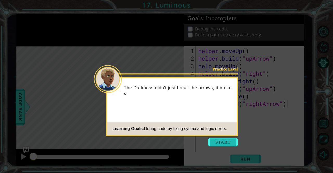
click at [220, 140] on button "Start" at bounding box center [223, 142] width 30 height 8
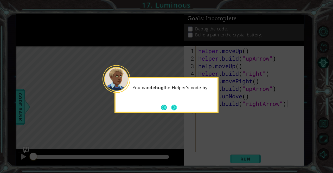
click at [177, 105] on button "Next" at bounding box center [174, 108] width 6 height 6
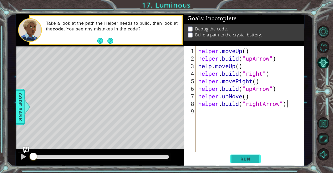
click at [243, 157] on span "Run" at bounding box center [245, 159] width 21 height 5
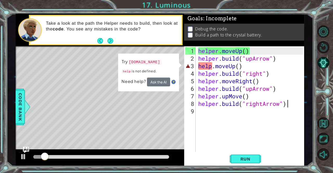
click at [214, 67] on div "helper . moveUp ( ) helper . build ( "upArrow" ) help . moveUp ( ) helper . bui…" at bounding box center [251, 107] width 108 height 121
type textarea "helper.moveUp()"
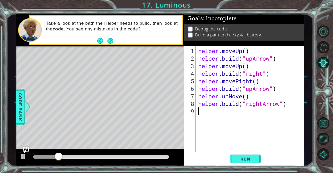
click at [226, 149] on div "helper . moveUp ( ) helper . build ( "upArrow" ) helper . moveUp ( ) helper . b…" at bounding box center [251, 107] width 108 height 121
click at [248, 164] on button "Run" at bounding box center [245, 159] width 31 height 12
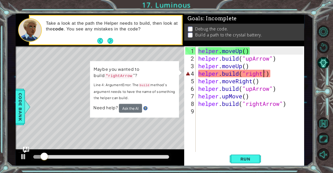
click at [263, 76] on div "helper . moveUp ( ) helper . build ( "upArrow" ) helper . moveUp ( ) helper . b…" at bounding box center [251, 107] width 108 height 121
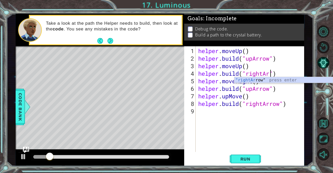
type textarea "[DOMAIN_NAME]("rightArrow")"
click at [248, 126] on div "helper . moveUp ( ) helper . build ( "upArrow" ) helper . moveUp ( ) helper . b…" at bounding box center [251, 107] width 108 height 121
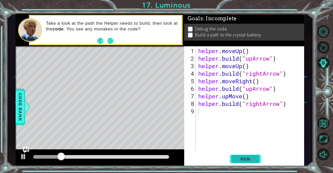
click at [241, 156] on button "Run" at bounding box center [245, 159] width 31 height 12
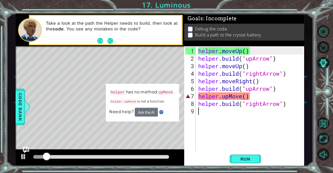
click at [242, 97] on div "helper . moveUp ( ) helper . build ( "upArrow" ) helper . moveUp ( ) helper . b…" at bounding box center [251, 107] width 108 height 121
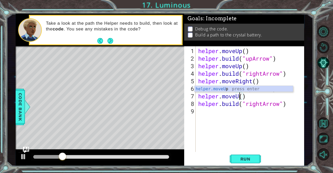
scroll to position [0, 2]
type textarea "helper.moveUp()"
click at [243, 158] on span "Run" at bounding box center [245, 159] width 21 height 5
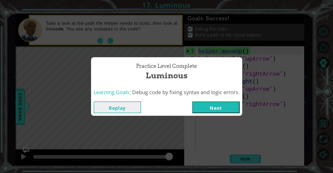
click at [223, 110] on button "Next" at bounding box center [215, 108] width 47 height 12
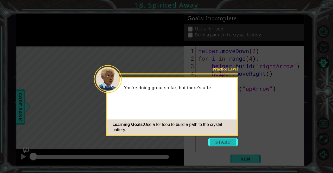
click at [223, 141] on button "Start" at bounding box center [223, 142] width 30 height 8
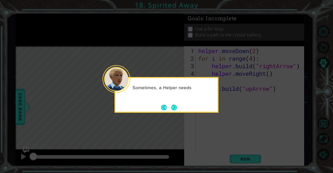
click at [179, 109] on div "Sometimes, a Helper needs" at bounding box center [167, 95] width 104 height 36
click at [174, 106] on button "Next" at bounding box center [174, 108] width 6 height 6
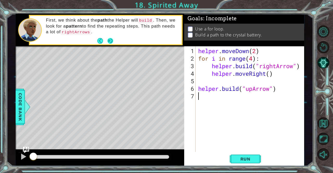
click at [111, 41] on button "Next" at bounding box center [111, 41] width 6 height 6
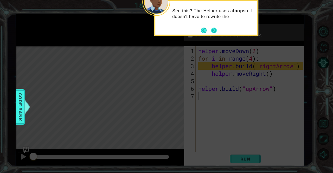
click at [214, 29] on button "Next" at bounding box center [214, 31] width 6 height 6
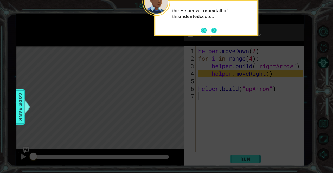
click at [214, 32] on button "Next" at bounding box center [214, 31] width 6 height 6
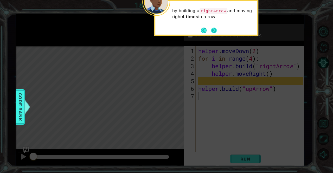
click at [214, 32] on button "Next" at bounding box center [214, 31] width 6 height 6
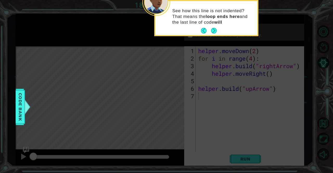
drag, startPoint x: 215, startPoint y: 32, endPoint x: 211, endPoint y: 29, distance: 4.2
click at [211, 29] on button "Next" at bounding box center [214, 31] width 6 height 6
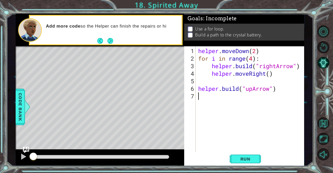
click at [231, 149] on div "helper . moveDown ( 2 ) for i in range ( 4 ) : helper . build ( "rightArrow" ) …" at bounding box center [251, 107] width 108 height 121
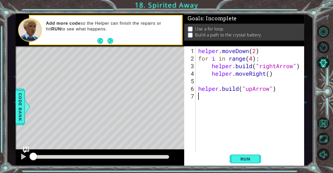
click at [231, 149] on div "helper . moveDown ( 2 ) for i in range ( 4 ) : helper . build ( "rightArrow" ) …" at bounding box center [251, 107] width 108 height 121
click at [241, 160] on span "Run" at bounding box center [245, 159] width 21 height 5
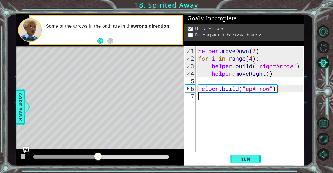
click at [210, 98] on div "helper . moveDown ( 2 ) for i in range ( 4 ) : helper . build ( "rightArrow" ) …" at bounding box center [251, 107] width 108 height 121
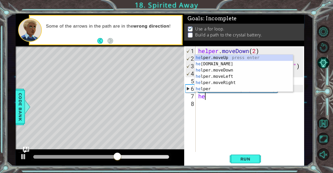
scroll to position [0, 0]
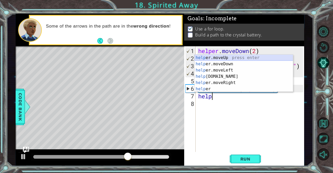
click at [228, 57] on div "help er.moveUp press enter help er.moveDown press enter help er.moveLeft press …" at bounding box center [244, 80] width 99 height 50
type textarea "helper.moveUp(1)"
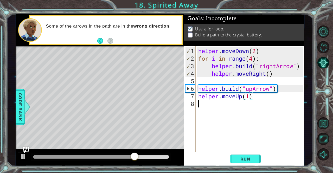
click at [215, 105] on div "helper . moveDown ( 2 ) for i in range ( 4 ) : helper . build ( "rightArrow" ) …" at bounding box center [251, 107] width 108 height 121
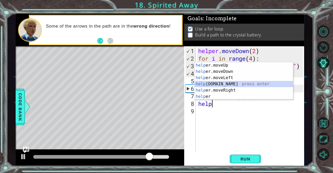
click at [237, 82] on div "help er.moveUp press enter help er.moveDown press enter help er.moveLeft press …" at bounding box center [244, 87] width 99 height 50
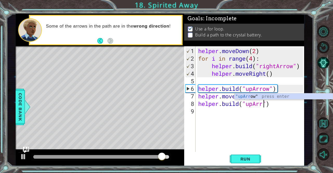
scroll to position [0, 3]
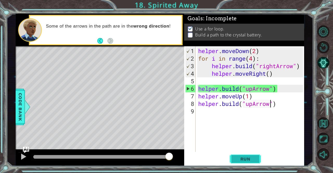
type textarea "[DOMAIN_NAME]("upArrow")"
click at [251, 156] on button "Run" at bounding box center [245, 159] width 31 height 12
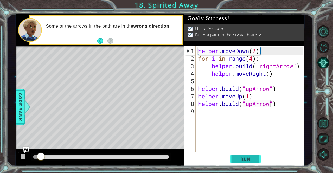
click at [251, 156] on button "Run" at bounding box center [245, 159] width 31 height 12
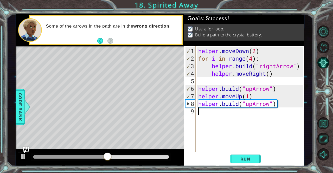
click at [249, 141] on div "helper . moveDown ( 2 ) for i in range ( 4 ) : helper . build ( "rightArrow" ) …" at bounding box center [251, 107] width 108 height 121
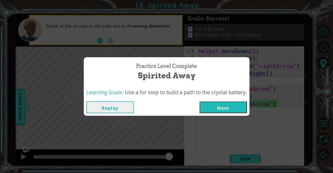
click at [228, 108] on button "Next" at bounding box center [223, 108] width 47 height 12
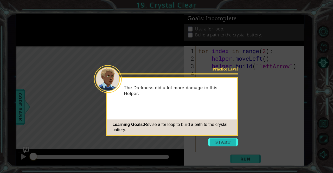
click at [223, 138] on button "Start" at bounding box center [223, 142] width 30 height 8
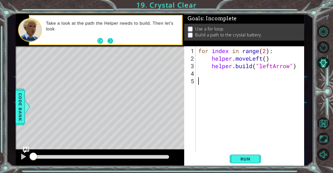
click at [111, 42] on button "Next" at bounding box center [111, 41] width 6 height 6
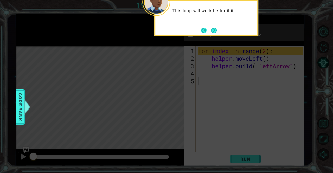
click at [209, 29] on button "Back" at bounding box center [206, 31] width 10 height 6
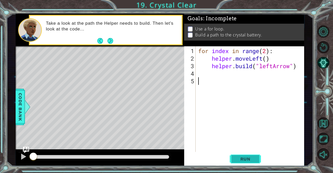
click at [241, 156] on button "Run" at bounding box center [245, 159] width 31 height 12
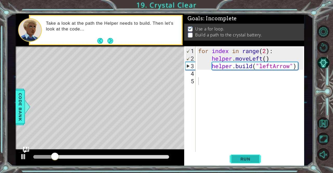
click at [239, 154] on button "Run" at bounding box center [245, 159] width 31 height 12
click at [267, 52] on div "for index in range ( 2 ) : helper . moveLeft ( ) helper . build ( "leftArrow" )" at bounding box center [251, 107] width 108 height 121
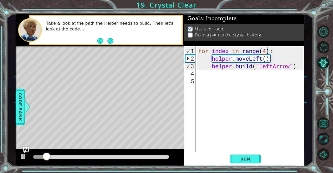
scroll to position [0, 3]
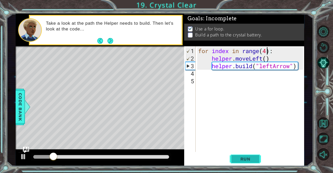
click at [247, 159] on span "Run" at bounding box center [245, 159] width 21 height 5
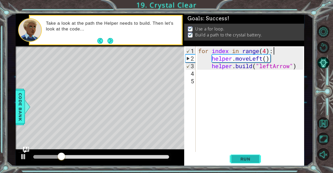
type textarea "helper.moveLeft()"
click at [112, 40] on button "Next" at bounding box center [111, 41] width 6 height 6
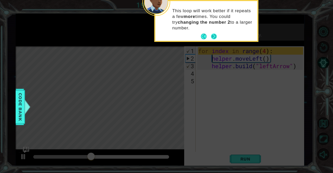
click at [215, 35] on button "Next" at bounding box center [214, 37] width 6 height 6
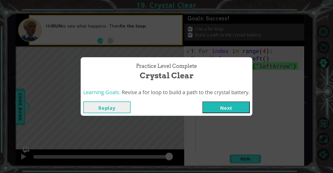
click at [126, 113] on button "Replay" at bounding box center [106, 108] width 47 height 12
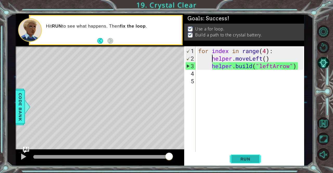
click at [236, 160] on span "Run" at bounding box center [245, 159] width 21 height 5
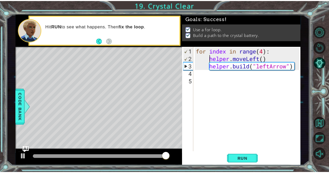
scroll to position [0, 0]
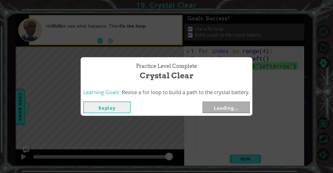
click at [213, 133] on body "1 ההההההההההההההההההההההההההההההההההההההההההההההההההההההההההההההההההההההההההההה…" at bounding box center [166, 86] width 333 height 173
click at [225, 111] on button "Next" at bounding box center [226, 108] width 47 height 12
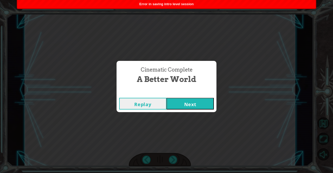
click at [193, 105] on button "Next" at bounding box center [190, 104] width 47 height 12
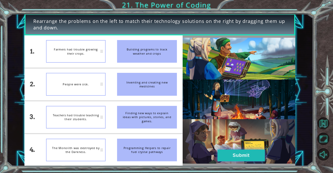
click at [248, 153] on button "Submit" at bounding box center [241, 156] width 47 height 12
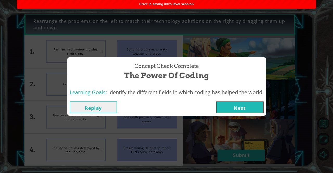
click at [251, 112] on button "Next" at bounding box center [239, 108] width 47 height 12
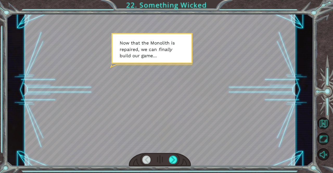
click at [173, 155] on div at bounding box center [160, 160] width 63 height 14
click at [173, 158] on div at bounding box center [173, 160] width 9 height 8
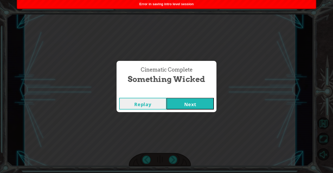
click at [190, 100] on button "Next" at bounding box center [190, 104] width 47 height 12
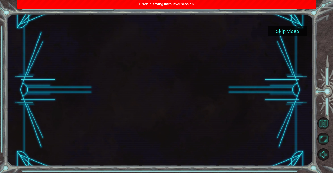
click at [288, 29] on button "Skip video" at bounding box center [287, 31] width 39 height 10
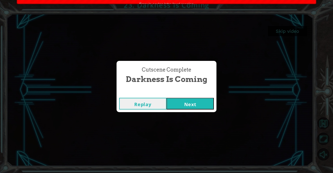
click at [191, 102] on button "Next" at bounding box center [190, 104] width 47 height 12
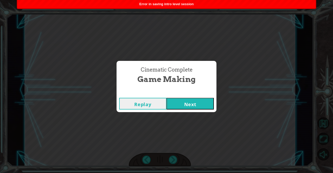
click at [184, 108] on button "Next" at bounding box center [190, 104] width 47 height 12
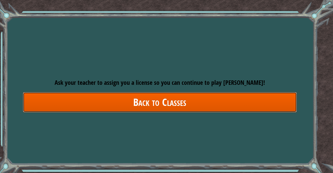
click at [214, 102] on link "Back to Classes" at bounding box center [160, 102] width 274 height 20
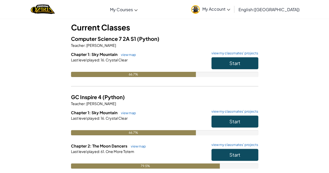
scroll to position [29, 0]
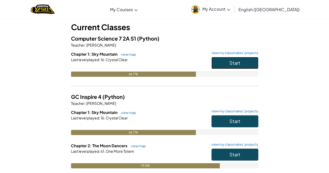
click at [235, 64] on span "Start" at bounding box center [235, 63] width 11 height 6
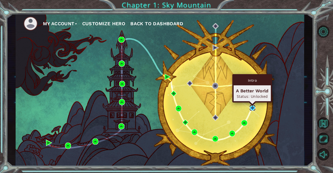
click at [252, 107] on img at bounding box center [253, 108] width 6 height 6
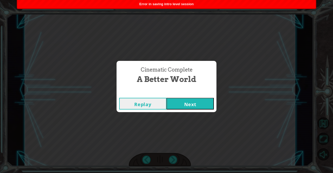
click at [196, 101] on button "Next" at bounding box center [190, 104] width 47 height 12
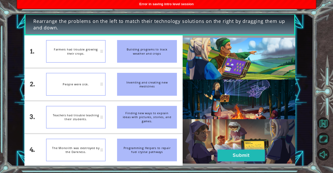
click at [230, 158] on button "Submit" at bounding box center [241, 156] width 47 height 12
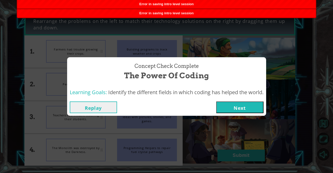
click at [244, 102] on button "Next" at bounding box center [239, 108] width 47 height 12
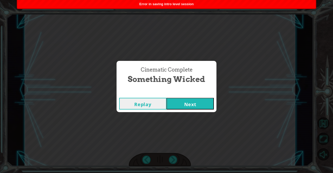
click at [203, 101] on button "Next" at bounding box center [190, 104] width 47 height 12
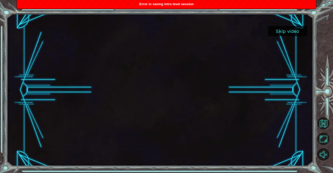
click at [285, 36] on button "Skip video" at bounding box center [287, 31] width 39 height 10
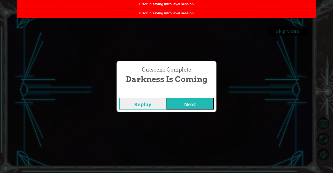
click at [200, 101] on button "Next" at bounding box center [190, 104] width 47 height 12
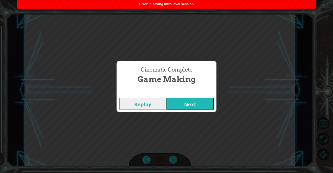
click at [191, 100] on button "Next" at bounding box center [190, 104] width 47 height 12
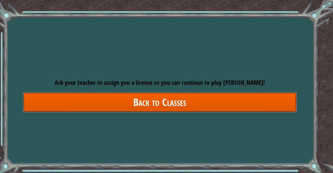
click at [218, 103] on link "Back to Classes" at bounding box center [160, 102] width 274 height 20
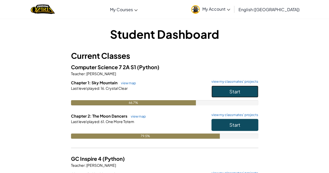
click at [228, 93] on button "Start" at bounding box center [235, 92] width 47 height 12
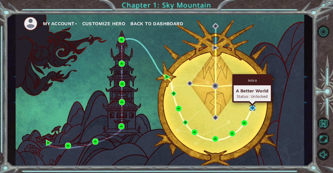
click at [252, 107] on img at bounding box center [253, 108] width 6 height 6
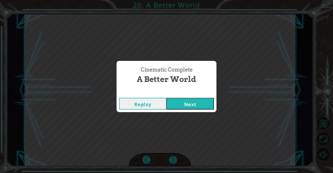
click at [199, 107] on button "Next" at bounding box center [190, 104] width 47 height 12
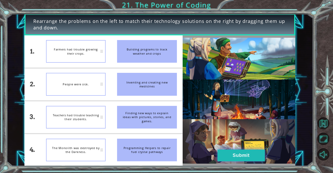
click at [244, 154] on button "Submit" at bounding box center [241, 156] width 47 height 12
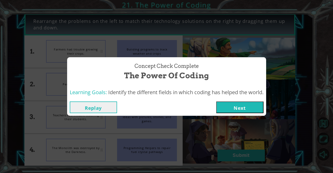
click at [245, 105] on button "Next" at bounding box center [239, 108] width 47 height 12
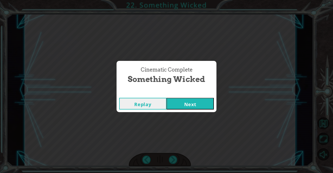
click at [190, 105] on button "Next" at bounding box center [190, 104] width 47 height 12
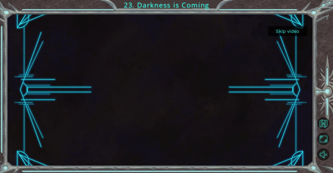
click at [291, 34] on button "Skip video" at bounding box center [287, 31] width 39 height 10
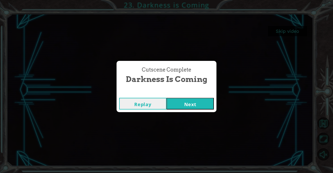
click at [201, 98] on button "Next" at bounding box center [190, 104] width 47 height 12
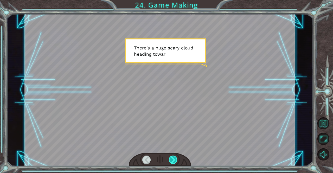
click at [172, 161] on div at bounding box center [173, 160] width 9 height 8
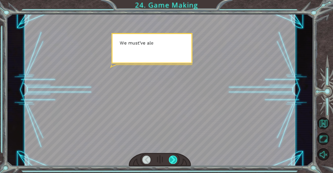
click at [172, 161] on div at bounding box center [173, 160] width 9 height 8
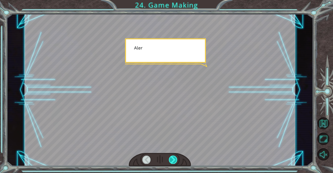
click at [172, 161] on div at bounding box center [173, 160] width 9 height 8
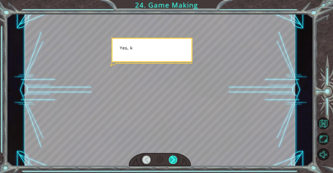
click at [172, 161] on div at bounding box center [173, 160] width 9 height 8
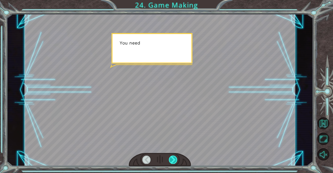
click at [172, 161] on div at bounding box center [173, 160] width 9 height 8
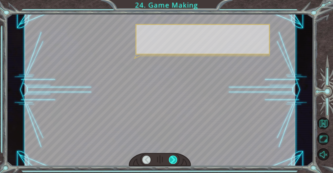
click at [172, 161] on div at bounding box center [173, 160] width 9 height 8
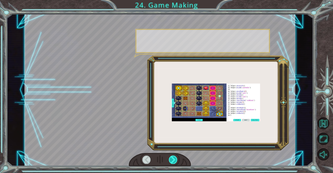
click at [172, 161] on div at bounding box center [173, 160] width 9 height 8
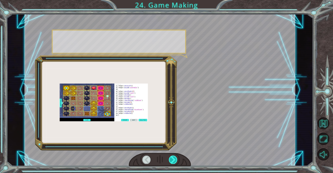
click at [172, 161] on div at bounding box center [173, 160] width 9 height 8
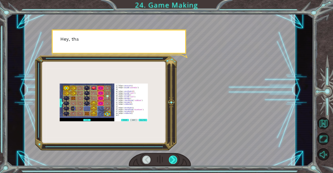
click at [172, 161] on div at bounding box center [173, 160] width 9 height 8
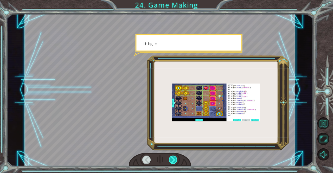
click at [172, 161] on div at bounding box center [173, 160] width 9 height 8
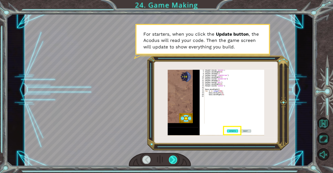
click at [173, 160] on div at bounding box center [173, 160] width 9 height 8
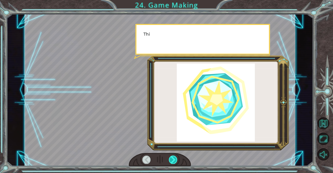
click at [173, 160] on div at bounding box center [173, 160] width 9 height 8
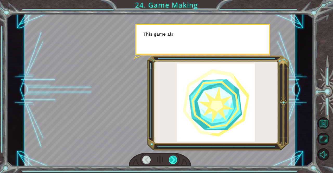
click at [173, 160] on div at bounding box center [173, 160] width 9 height 8
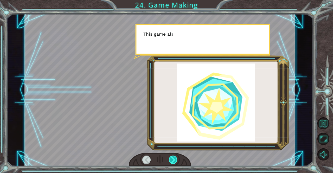
click at [173, 160] on div at bounding box center [173, 160] width 9 height 8
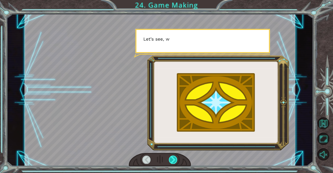
click at [173, 160] on div at bounding box center [173, 160] width 9 height 8
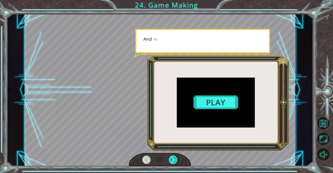
click at [173, 160] on div at bounding box center [173, 160] width 9 height 8
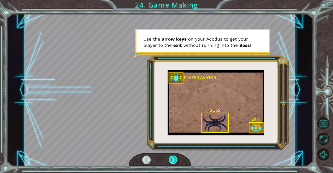
click at [173, 161] on div at bounding box center [173, 160] width 9 height 8
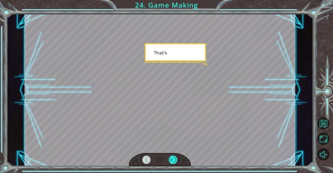
click at [173, 161] on div at bounding box center [173, 160] width 9 height 8
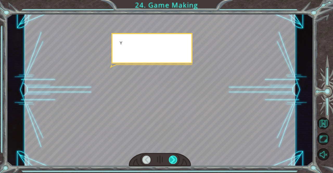
click at [173, 161] on div at bounding box center [173, 160] width 9 height 8
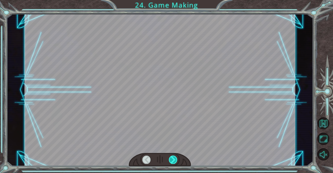
click at [173, 161] on div at bounding box center [173, 160] width 9 height 8
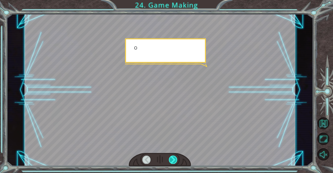
click at [173, 161] on div at bounding box center [173, 160] width 9 height 8
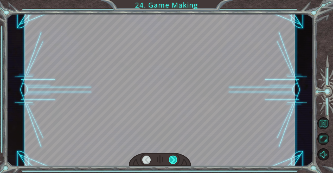
click at [173, 161] on div at bounding box center [173, 160] width 9 height 8
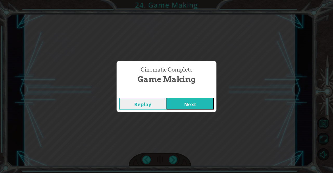
click at [192, 102] on button "Next" at bounding box center [190, 104] width 47 height 12
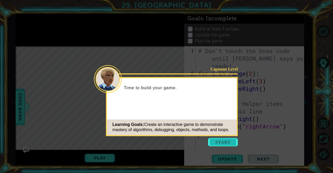
click at [227, 141] on button "Start" at bounding box center [223, 142] width 30 height 8
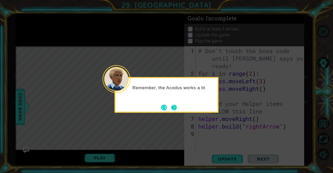
click at [174, 106] on button "Next" at bounding box center [174, 108] width 6 height 6
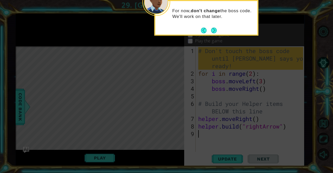
click at [220, 28] on div "For now, don't change the boss code. We'll work on that later." at bounding box center [206, 16] width 102 height 26
click at [213, 28] on button "Next" at bounding box center [214, 31] width 6 height 6
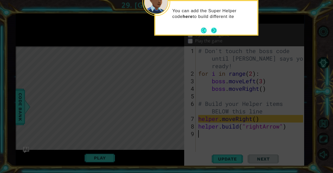
click at [214, 32] on button "Next" at bounding box center [214, 31] width 6 height 6
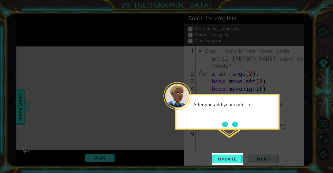
click at [234, 123] on button "Next" at bounding box center [235, 125] width 6 height 6
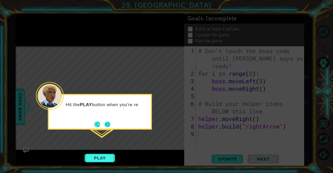
click at [106, 124] on button "Next" at bounding box center [108, 125] width 6 height 6
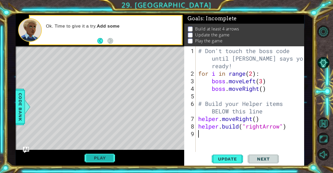
click at [101, 159] on button "Play" at bounding box center [100, 158] width 30 height 10
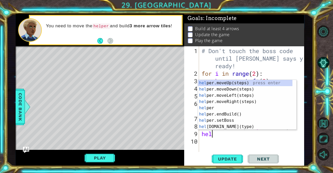
type textarea "help"
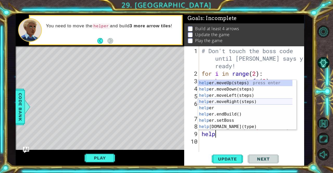
click at [244, 102] on div "help er.moveUp(steps) press enter help er.moveDown(steps) press enter help er.m…" at bounding box center [245, 111] width 95 height 63
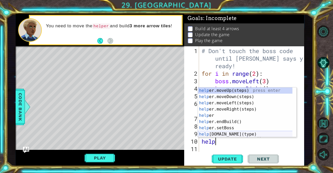
click at [243, 133] on div "help er.moveUp(steps) press enter help er.moveDown(steps) press enter help er.m…" at bounding box center [245, 119] width 95 height 63
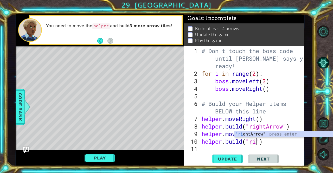
scroll to position [0, 3]
type textarea "[DOMAIN_NAME]("rightArrow")"
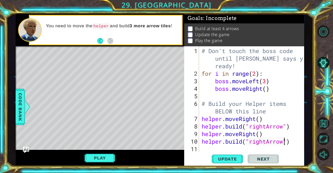
click at [221, 147] on div "# Don't touch the boss code until [PERSON_NAME] says you're ready! for i in ran…" at bounding box center [253, 115] width 105 height 136
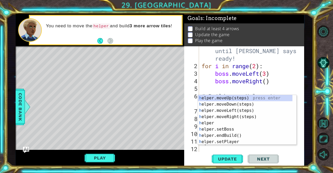
scroll to position [8, 0]
type textarea "He"
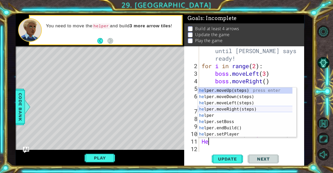
click at [246, 108] on div "he lper.moveUp(steps) press enter he lper.moveDown(steps) press enter he lper.m…" at bounding box center [245, 119] width 95 height 63
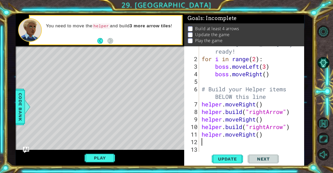
scroll to position [15, 0]
type textarea "h"
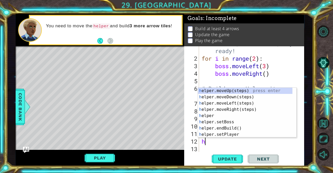
scroll to position [15, 0]
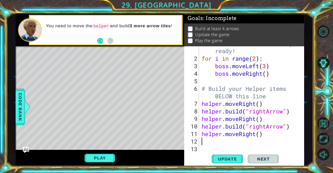
type textarea "helper.moveRight()"
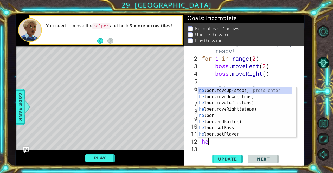
type textarea "help"
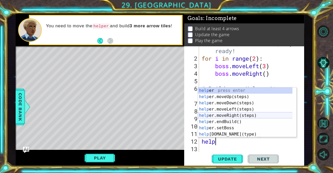
click at [244, 116] on div "help er press enter help er.moveUp(steps) press enter help er.moveDown(steps) p…" at bounding box center [245, 119] width 95 height 63
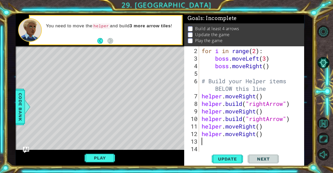
scroll to position [23, 0]
click at [201, 133] on div "for i in range ( 2 ) : boss . moveLeft ( 3 ) boss . moveRight ( ) # Build your …" at bounding box center [251, 107] width 101 height 121
type textarea "helper.moveRight()"
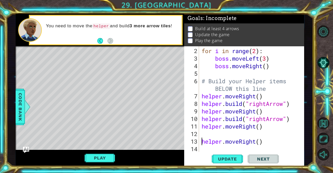
click at [217, 133] on div "for i in range ( 2 ) : boss . moveLeft ( 3 ) boss . moveRight ( ) # Build your …" at bounding box center [251, 107] width 101 height 121
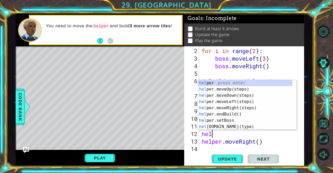
scroll to position [0, 0]
click at [242, 125] on div "help er press enter help er.moveUp(steps) press enter help er.moveDown(steps) p…" at bounding box center [245, 111] width 95 height 63
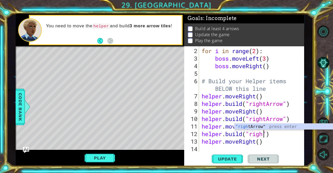
scroll to position [0, 3]
type textarea "[DOMAIN_NAME]("rightArrow")"
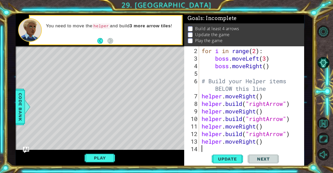
click at [237, 149] on div "for i in range ( 2 ) : boss . moveLeft ( 3 ) boss . moveRight ( ) # Build your …" at bounding box center [251, 107] width 101 height 121
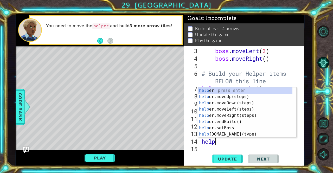
scroll to position [0, 0]
click at [226, 134] on div "help er press enter help er.moveUp(steps) press enter help er.moveDown(steps) p…" at bounding box center [245, 119] width 95 height 63
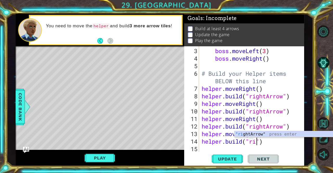
scroll to position [0, 3]
type textarea "[DOMAIN_NAME]("rightArrow")"
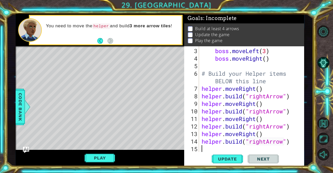
click at [241, 148] on div "boss . moveLeft ( 3 ) boss . moveRight ( ) # Build your Helper items BELOW this…" at bounding box center [251, 107] width 101 height 121
click at [231, 158] on span "Update" at bounding box center [227, 159] width 29 height 5
click at [106, 158] on button "Play" at bounding box center [100, 158] width 30 height 10
